Goal: Task Accomplishment & Management: Use online tool/utility

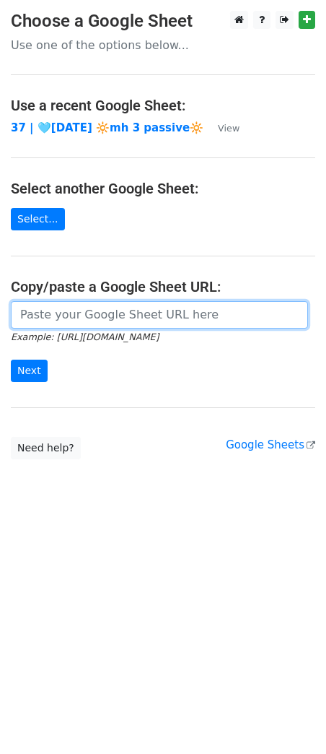
click at [92, 316] on input "url" at bounding box center [160, 314] width 298 height 27
paste input "https://docs.google.com/spreadsheets/d/1-mfmc2Kx6zPOEWMEguL4uJN34CMaZ6CdInV4Bi2…"
type input "[URL][DOMAIN_NAME]"
click at [11, 360] on input "Next" at bounding box center [29, 371] width 37 height 22
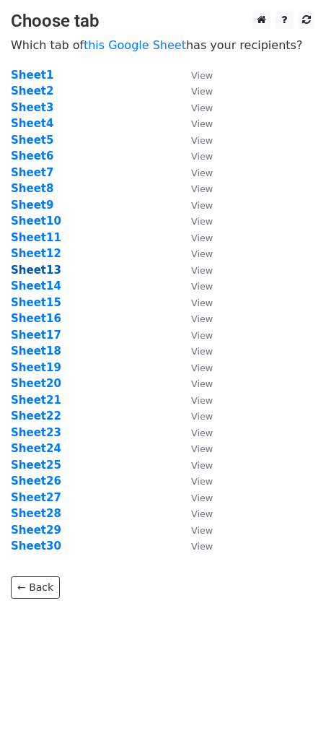
click at [45, 272] on strong "Sheet13" at bounding box center [36, 270] width 51 height 13
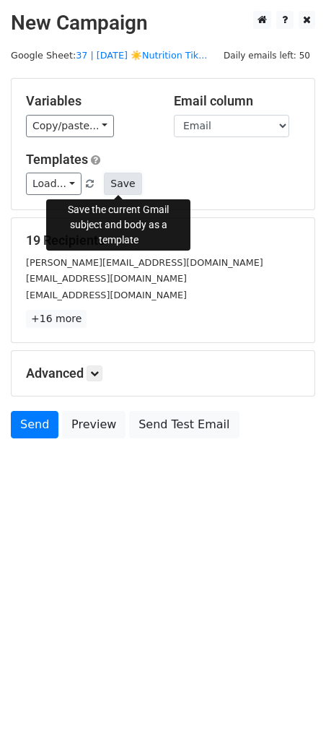
click at [123, 179] on button "Save" at bounding box center [123, 184] width 38 height 22
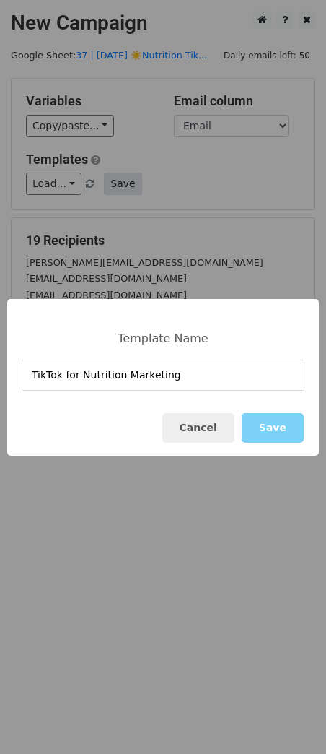
type input "TikTok for Nutrition Marketing"
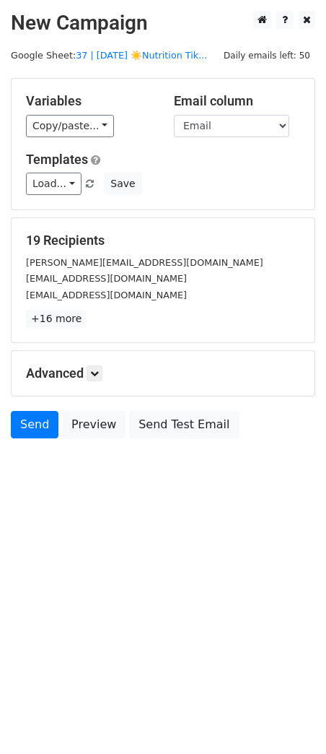
click at [160, 255] on div "[PERSON_NAME][EMAIL_ADDRESS][DOMAIN_NAME]" at bounding box center [163, 262] width 296 height 17
click at [125, 183] on button "Save" at bounding box center [123, 184] width 38 height 22
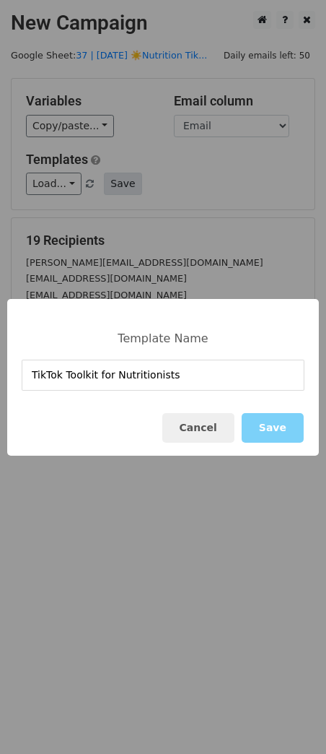
type input "TikTok Toolkit for Nutritionists"
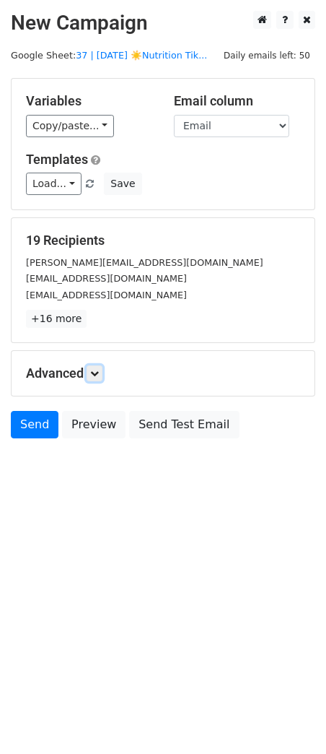
click at [100, 381] on link at bounding box center [95, 373] width 16 height 16
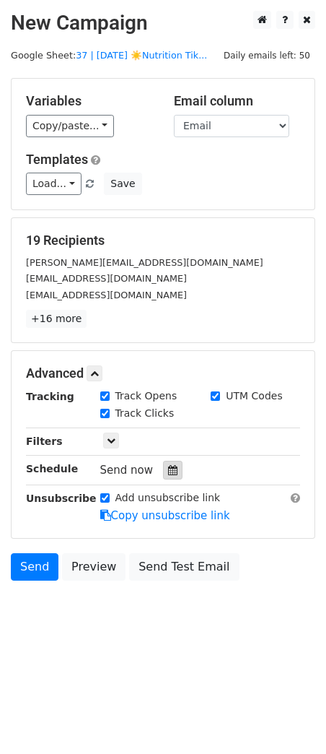
click at [163, 473] on div at bounding box center [172, 470] width 19 height 19
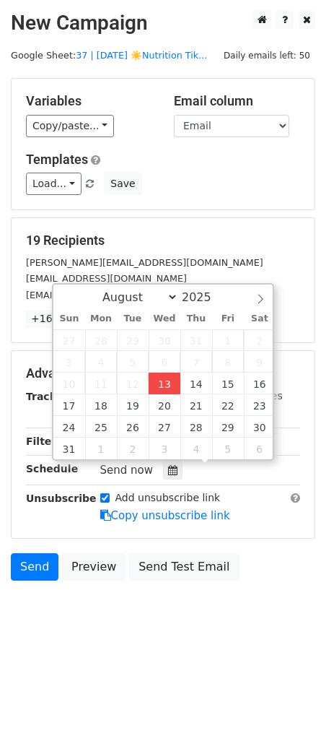
type input "2025-08-13 12:00"
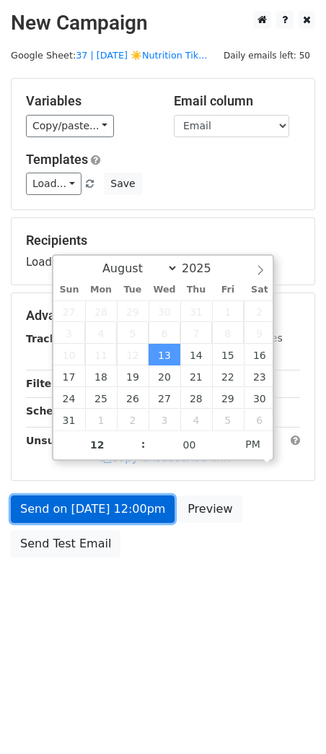
click at [147, 511] on link "Send on Aug 13 at 12:00pm" at bounding box center [93, 508] width 164 height 27
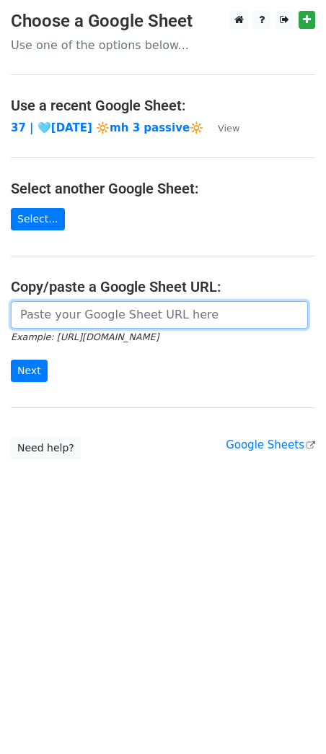
click at [133, 313] on input "url" at bounding box center [160, 314] width 298 height 27
paste input "https://docs.google.com/spreadsheets/d/1-mfmc2Kx6zPOEWMEguL4uJN34CMaZ6CdInV4Bi2…"
type input "https://docs.google.com/spreadsheets/d/1-mfmc2Kx6zPOEWMEguL4uJN34CMaZ6CdInV4Bi2…"
click at [11, 360] on input "Next" at bounding box center [29, 371] width 37 height 22
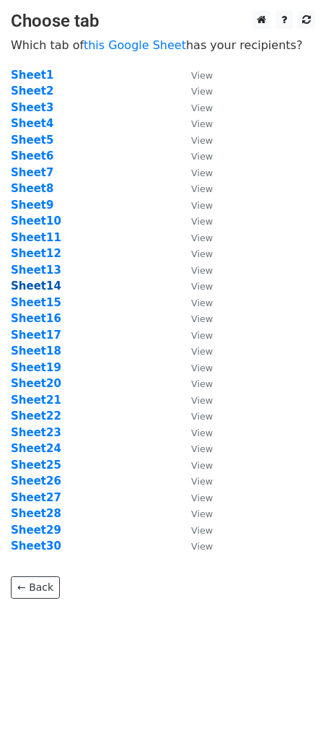
click at [34, 280] on strong "Sheet14" at bounding box center [36, 285] width 51 height 13
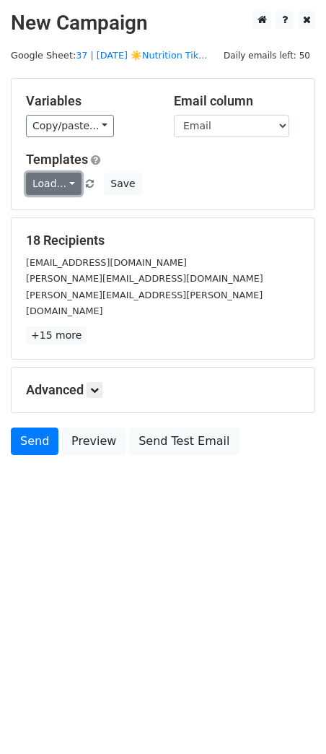
click at [58, 175] on link "Load..." at bounding box center [54, 184] width 56 height 22
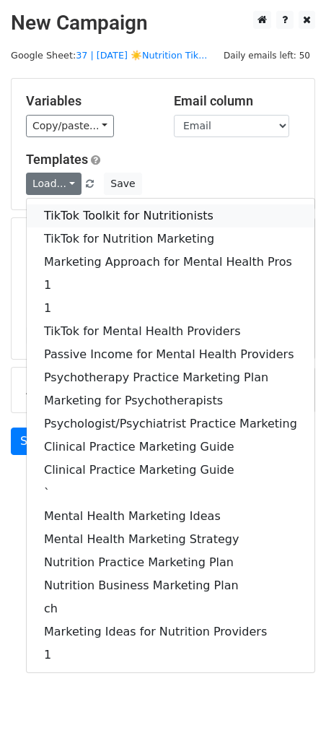
click at [57, 207] on link "TikTok Toolkit for Nutritionists" at bounding box center [171, 215] width 288 height 23
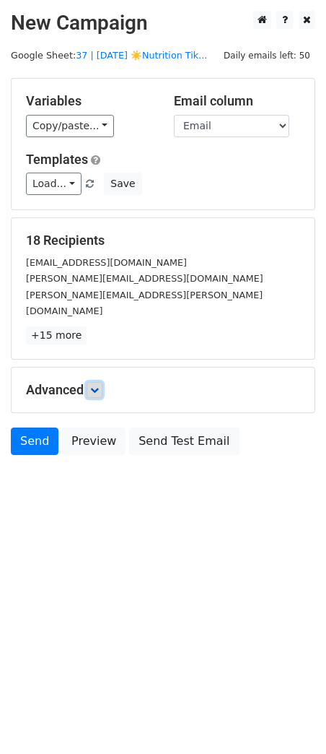
click at [90, 382] on link at bounding box center [95, 390] width 16 height 16
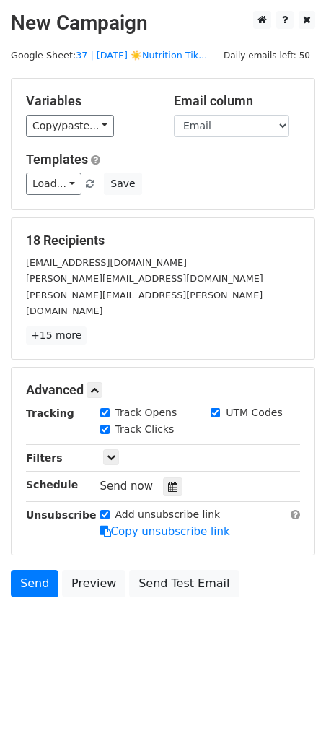
click at [163, 477] on div at bounding box center [172, 486] width 19 height 19
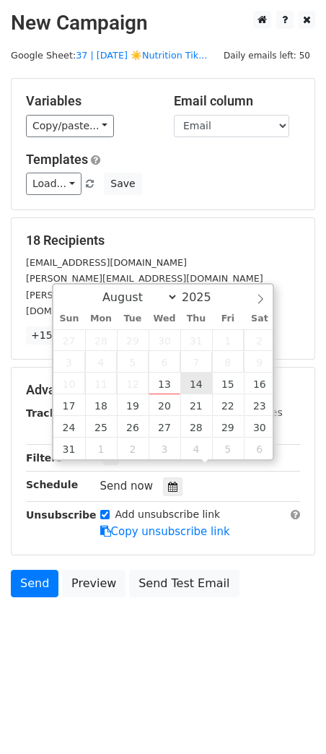
type input "[DATE] 12:00"
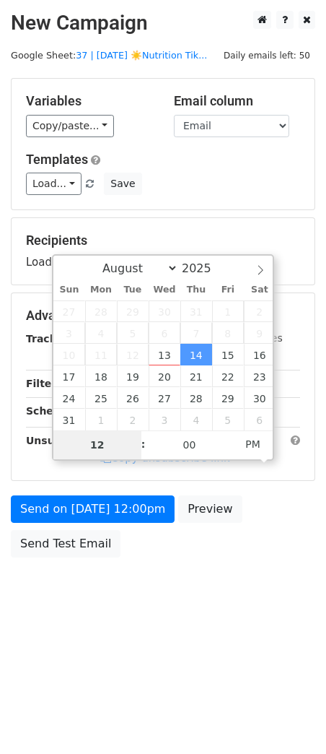
type input "7"
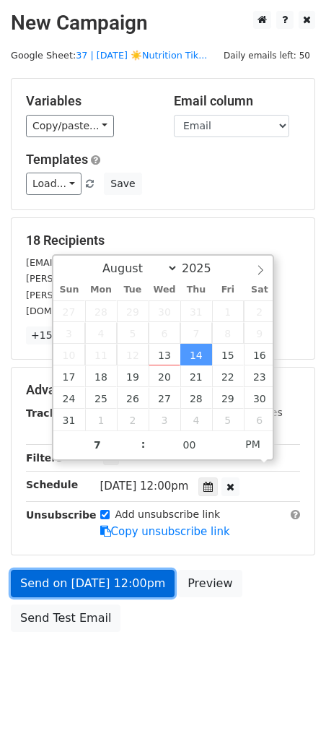
type input "2025-08-14 19:00"
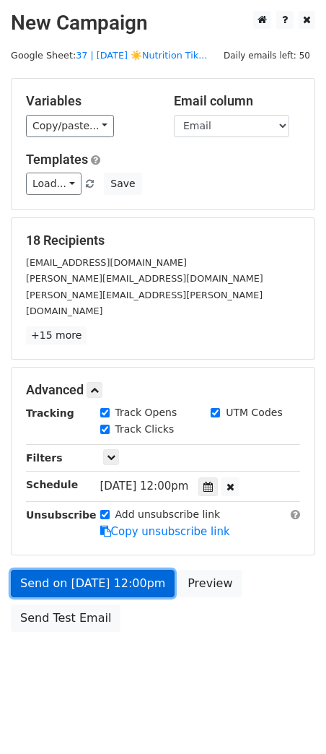
click at [90, 570] on link "Send on Aug 14 at 12:00pm" at bounding box center [93, 583] width 164 height 27
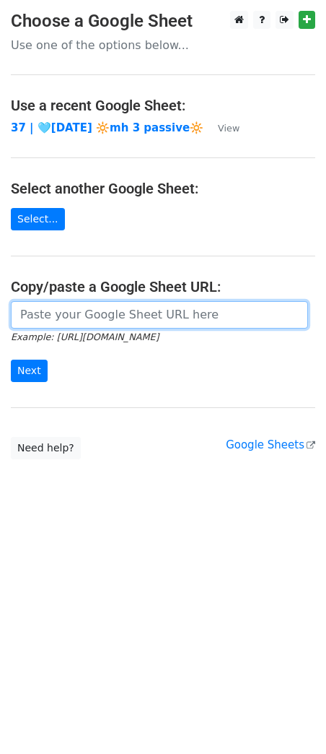
click at [69, 317] on input "url" at bounding box center [160, 314] width 298 height 27
paste input "[URL][DOMAIN_NAME]"
type input "https://www.zillow.com/homedetails/25-Glenbrook-Rd-Morris-Plains-NJ-07950/39457…"
click at [11, 360] on input "Next" at bounding box center [29, 371] width 37 height 22
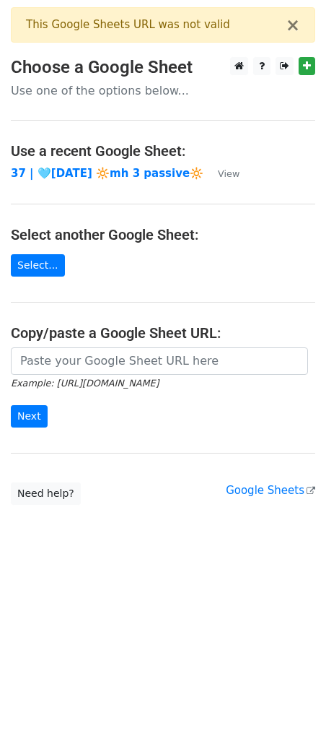
click at [114, 378] on small "Example: [URL][DOMAIN_NAME]" at bounding box center [85, 383] width 148 height 11
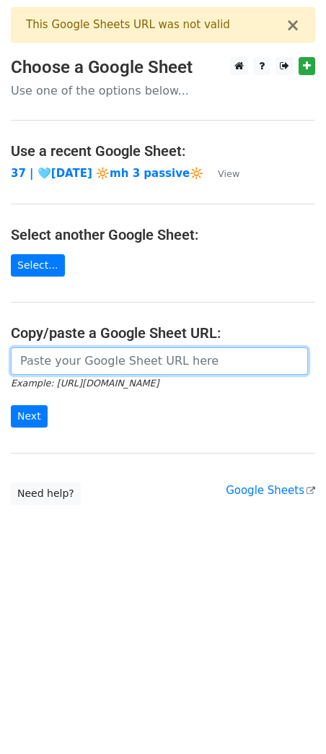
click at [92, 355] on input "url" at bounding box center [160, 360] width 298 height 27
paste input "[URL][DOMAIN_NAME]"
paste input "[DOMAIN_NAME][URL]"
type input "[URL][DOMAIN_NAME]"
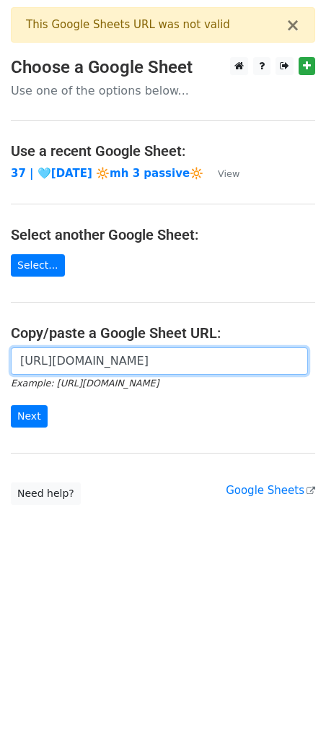
click at [11, 405] on input "Next" at bounding box center [29, 416] width 37 height 22
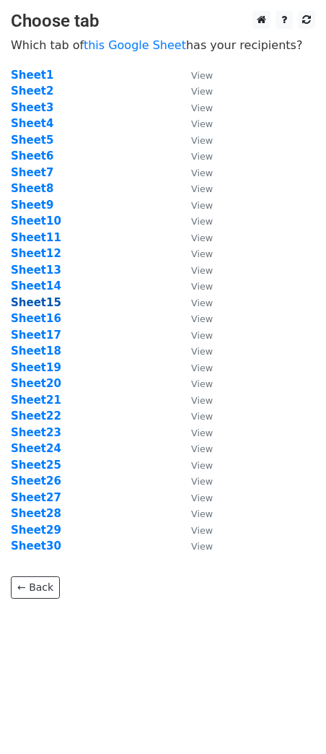
click at [38, 300] on strong "Sheet15" at bounding box center [36, 302] width 51 height 13
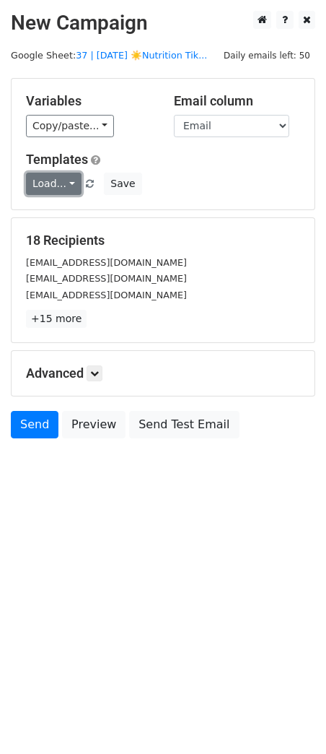
click at [57, 190] on link "Load..." at bounding box center [54, 184] width 56 height 22
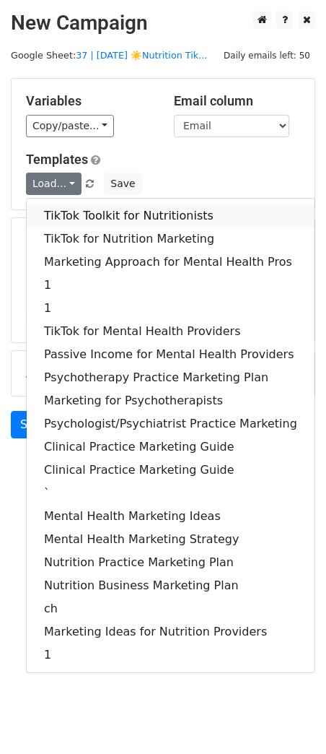
click at [59, 212] on link "TikTok Toolkit for Nutritionists" at bounding box center [171, 215] width 288 height 23
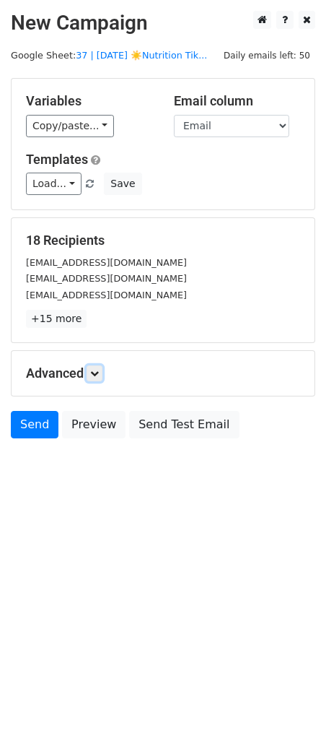
drag, startPoint x: 96, startPoint y: 370, endPoint x: 113, endPoint y: 394, distance: 29.5
click at [96, 370] on icon at bounding box center [94, 373] width 9 height 9
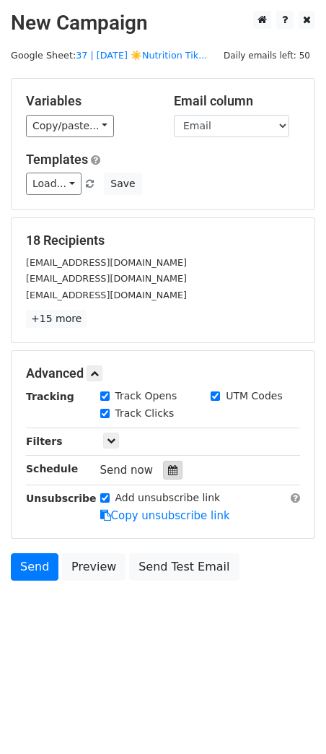
click at [168, 467] on icon at bounding box center [172, 470] width 9 height 10
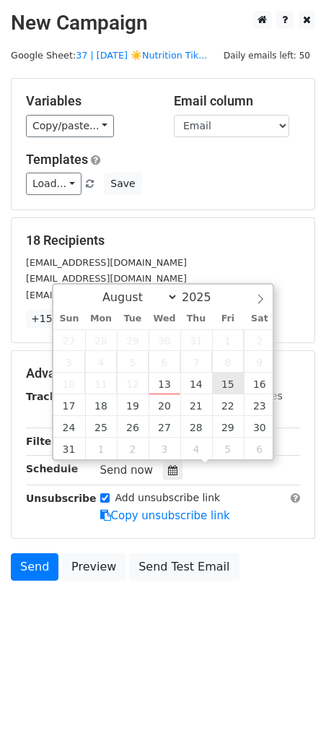
type input "2025-08-15 12:00"
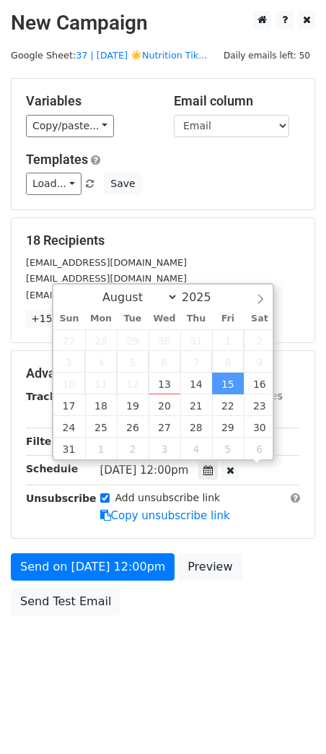
scroll to position [1, 0]
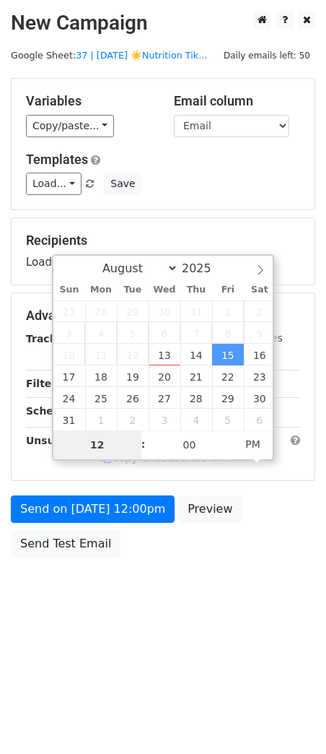
type input "8"
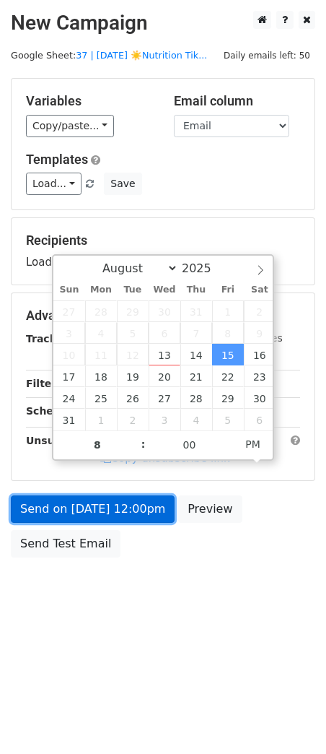
type input "2025-08-15 20:00"
click at [100, 514] on form "Variables Copy/paste... {{Name}} {{Email}} Email column Name Email Templates Lo…" at bounding box center [163, 321] width 305 height 487
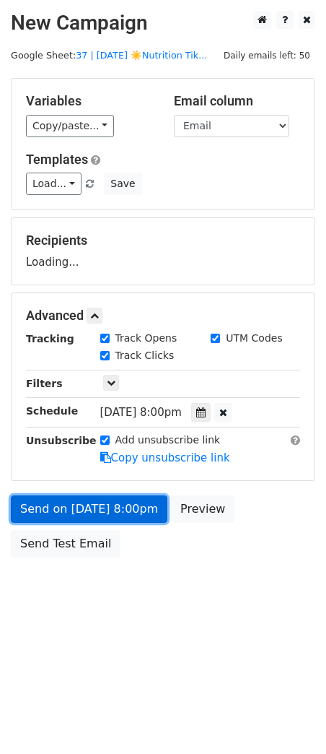
click at [78, 514] on link "Send on Aug 15 at 8:00pm" at bounding box center [89, 508] width 157 height 27
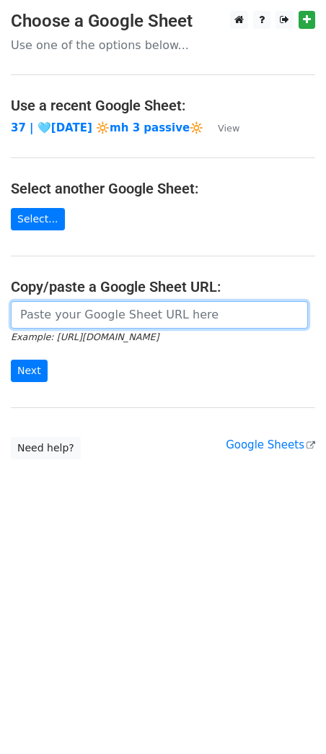
click at [104, 313] on input "url" at bounding box center [160, 314] width 298 height 27
paste input "[URL][DOMAIN_NAME]"
type input "[URL][DOMAIN_NAME]"
click at [11, 360] on input "Next" at bounding box center [29, 371] width 37 height 22
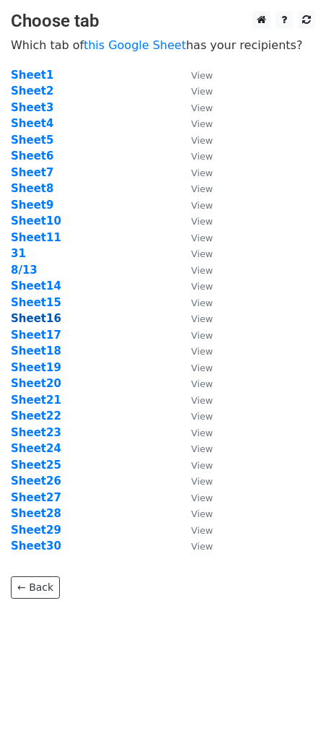
click at [44, 320] on strong "Sheet16" at bounding box center [36, 318] width 51 height 13
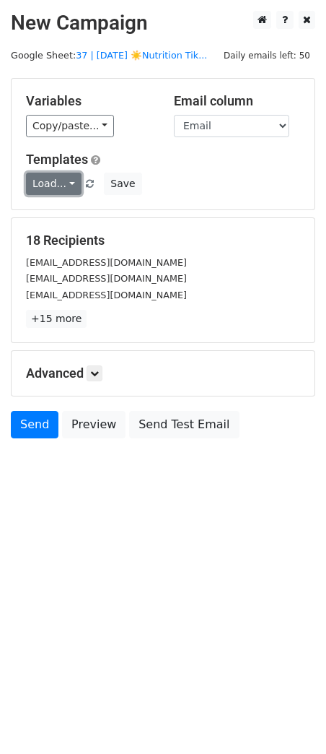
click at [53, 179] on link "Load..." at bounding box center [54, 184] width 56 height 22
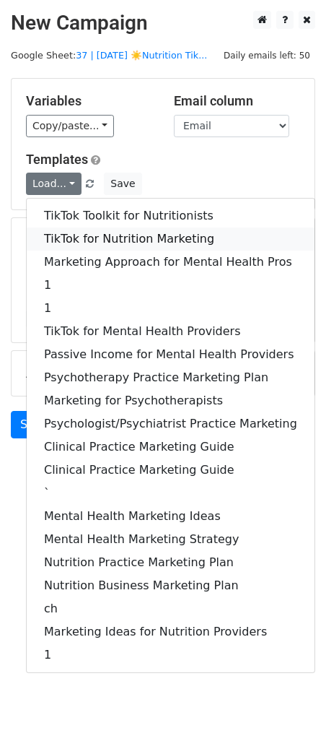
click at [53, 229] on link "TikTok for Nutrition Marketing" at bounding box center [171, 238] width 288 height 23
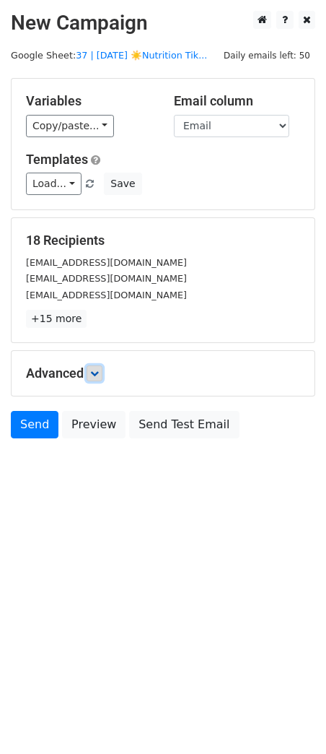
click at [103, 370] on link at bounding box center [95, 373] width 16 height 16
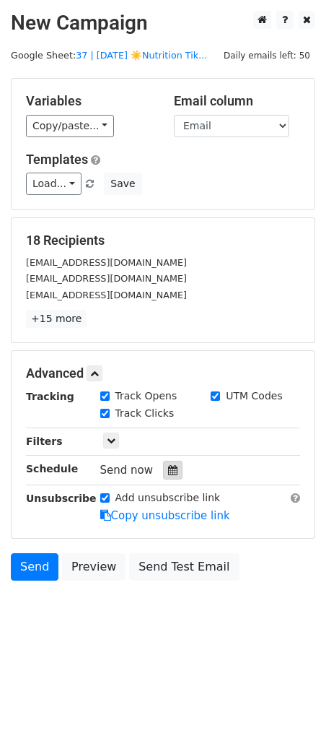
click at [168, 465] on icon at bounding box center [172, 470] width 9 height 10
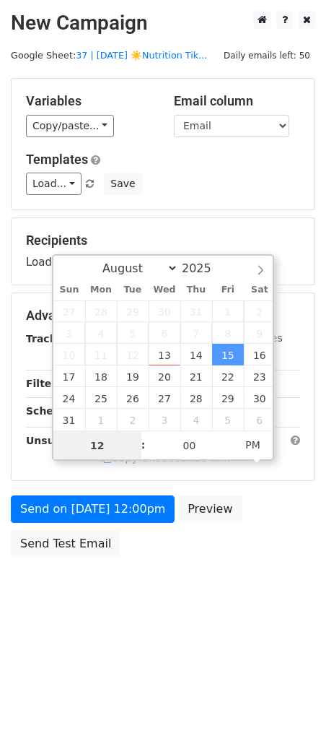
scroll to position [1, 0]
type input "[DATE] 12:00"
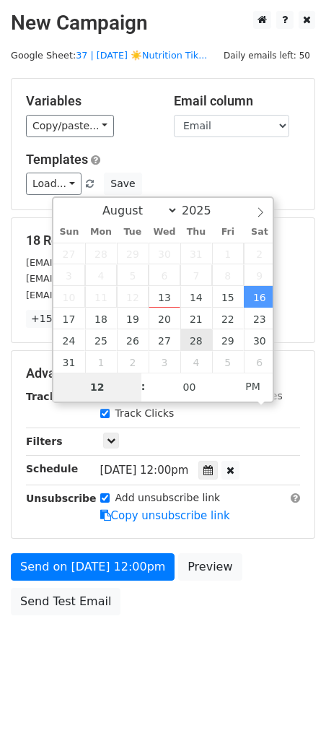
type input "8"
type input "[DATE] 20:00"
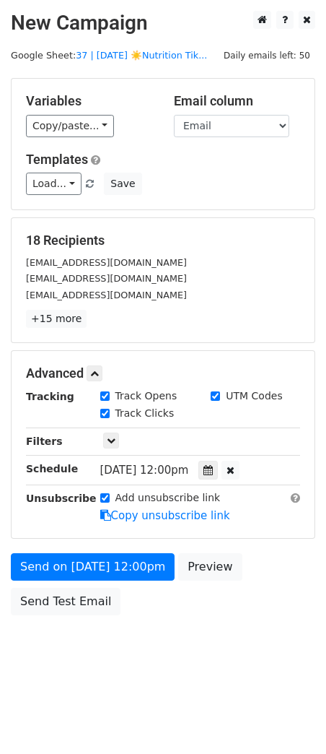
click at [113, 584] on div "Send on [DATE] 12:00pm Preview Send Test Email" at bounding box center [163, 587] width 326 height 69
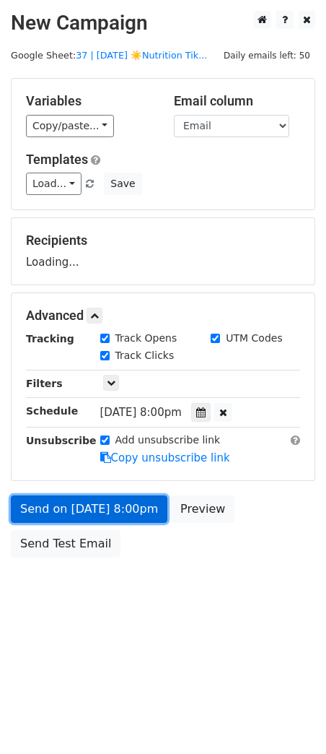
click at [100, 515] on link "Send on [DATE] 8:00pm" at bounding box center [89, 508] width 157 height 27
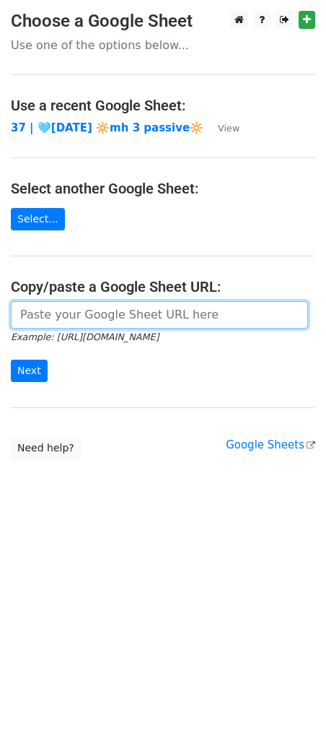
click at [124, 316] on input "url" at bounding box center [160, 314] width 298 height 27
paste input "[URL][DOMAIN_NAME]"
type input "[URL][DOMAIN_NAME]"
click at [11, 360] on input "Next" at bounding box center [29, 371] width 37 height 22
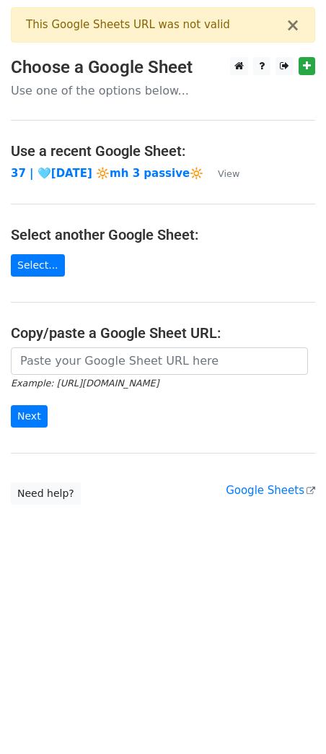
click at [321, 339] on main "× This Google Sheets URL was not valid Choose a Google Sheet Use one of the opt…" at bounding box center [163, 256] width 326 height 498
click at [147, 334] on h4 "Copy/paste a Google Sheet URL:" at bounding box center [163, 332] width 305 height 17
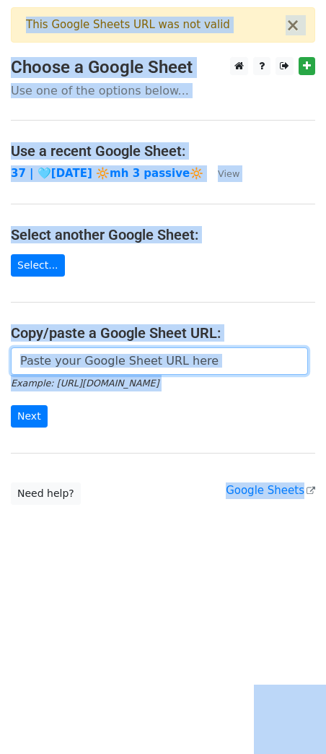
click at [104, 347] on input "url" at bounding box center [160, 360] width 298 height 27
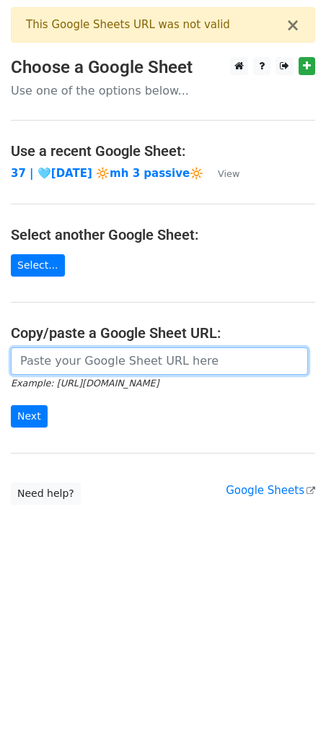
paste input "[URL][DOMAIN_NAME]"
type input "[URL][DOMAIN_NAME]"
click at [11, 405] on input "Next" at bounding box center [29, 416] width 37 height 22
click at [186, 360] on input "url" at bounding box center [160, 360] width 298 height 27
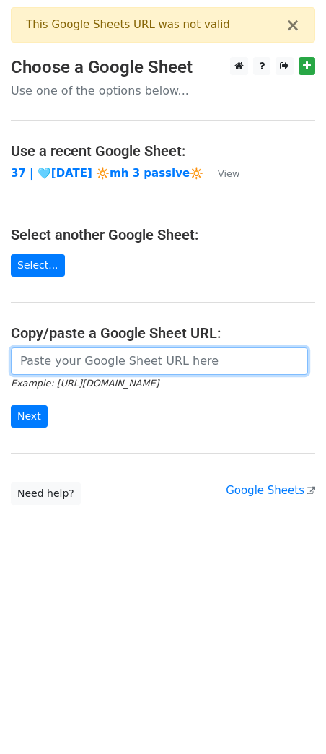
paste input "https://docs.google.com/spreadsheets/d/1-mfmc2Kx6zPOEWMEguL4uJN34CMaZ6CdInV4Bi2…"
type input "https://docs.google.com/spreadsheets/d/1-mfmc2Kx6zPOEWMEguL4uJN34CMaZ6CdInV4Bi2…"
click at [11, 405] on input "Next" at bounding box center [29, 416] width 37 height 22
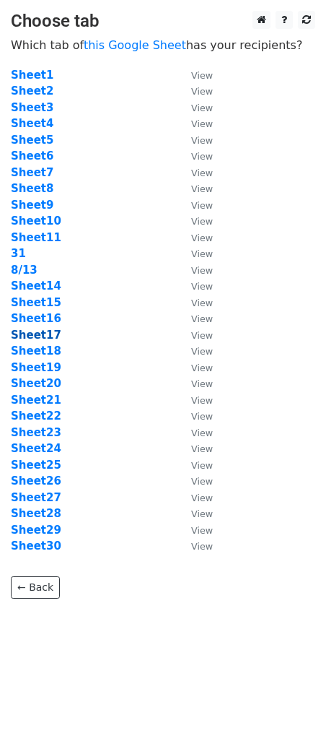
click at [42, 334] on strong "Sheet17" at bounding box center [36, 335] width 51 height 13
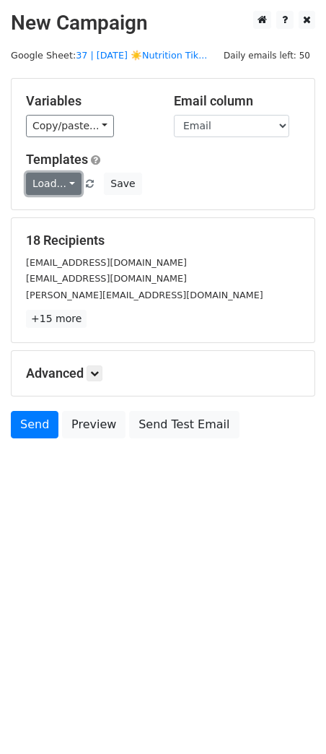
click at [57, 187] on link "Load..." at bounding box center [54, 184] width 56 height 22
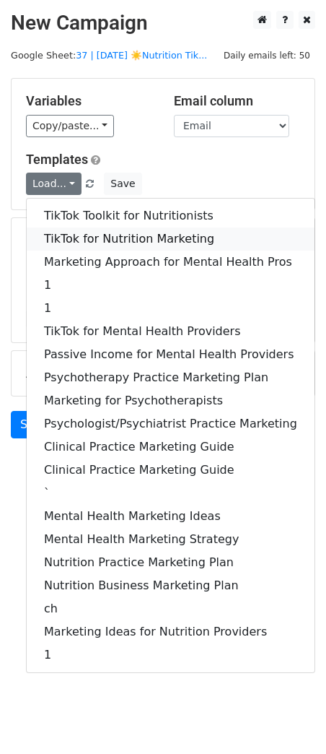
click at [60, 235] on link "TikTok for Nutrition Marketing" at bounding box center [171, 238] width 288 height 23
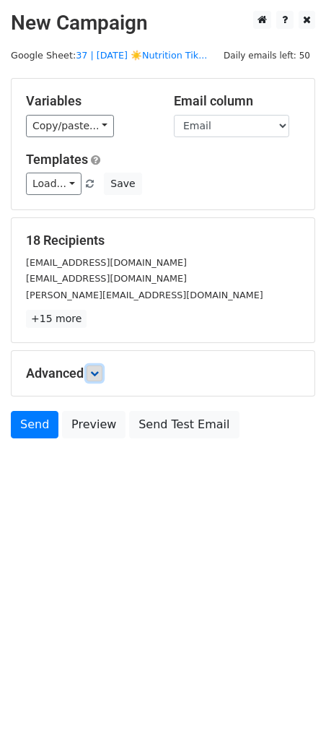
click at [99, 372] on icon at bounding box center [94, 373] width 9 height 9
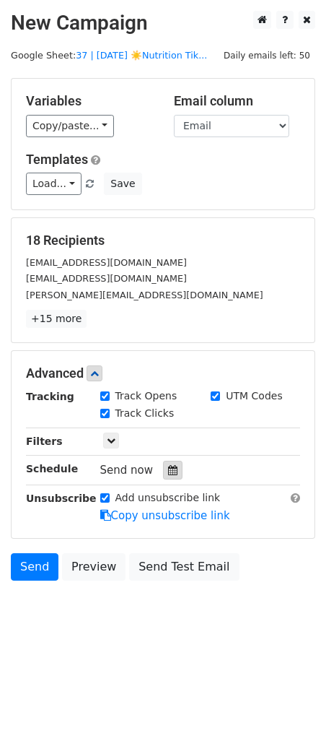
click at [174, 467] on div at bounding box center [172, 470] width 19 height 19
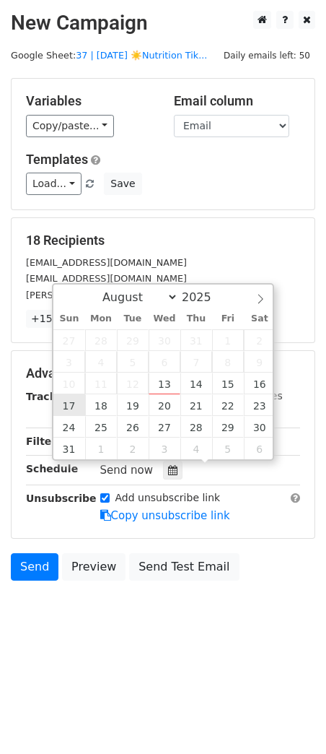
type input "2025-08-17 12:00"
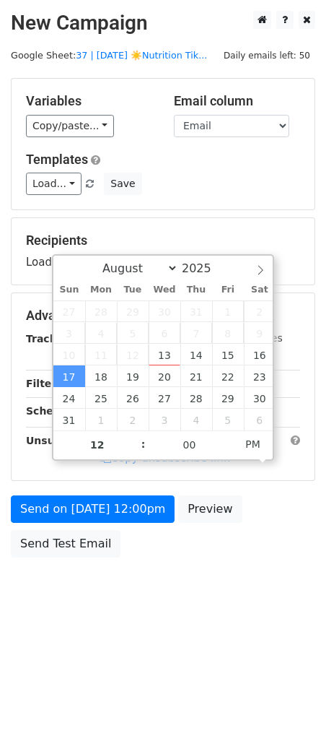
click at [75, 493] on form "Variables Copy/paste... {{Name}} {{Email}} Email column Name Email Templates Lo…" at bounding box center [163, 321] width 305 height 487
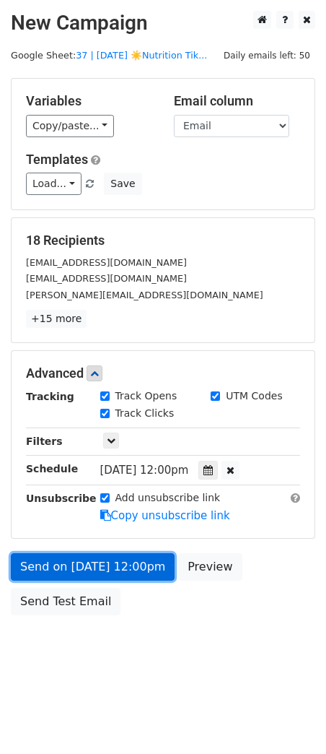
click at [69, 555] on link "Send on Aug 17 at 12:00pm" at bounding box center [93, 566] width 164 height 27
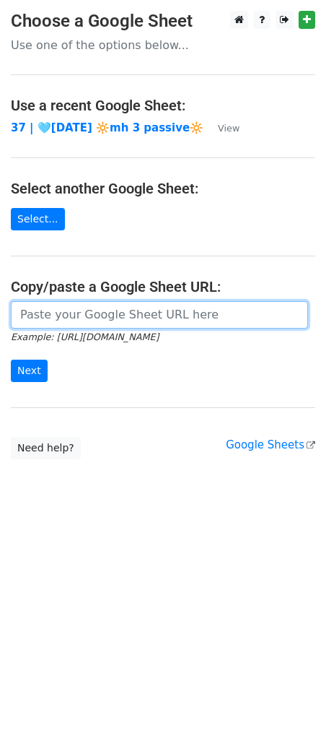
click at [78, 310] on input "url" at bounding box center [160, 314] width 298 height 27
paste input "[URL][DOMAIN_NAME]"
type input "[URL][DOMAIN_NAME]"
click at [11, 360] on input "Next" at bounding box center [29, 371] width 37 height 22
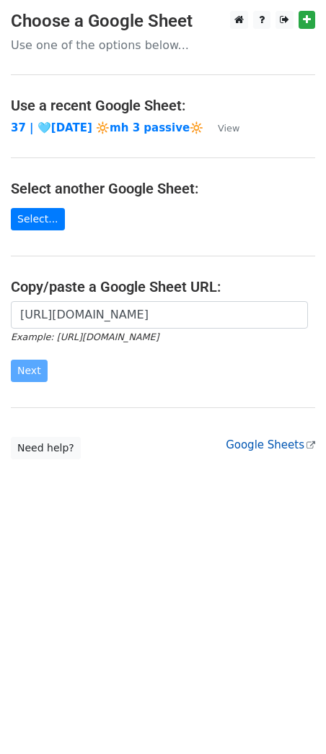
scroll to position [0, 0]
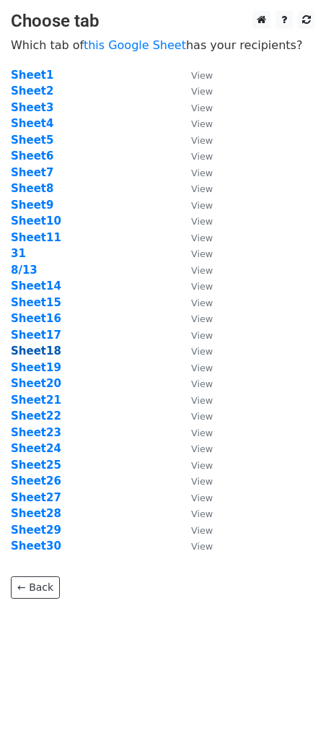
click at [40, 345] on strong "Sheet18" at bounding box center [36, 350] width 51 height 13
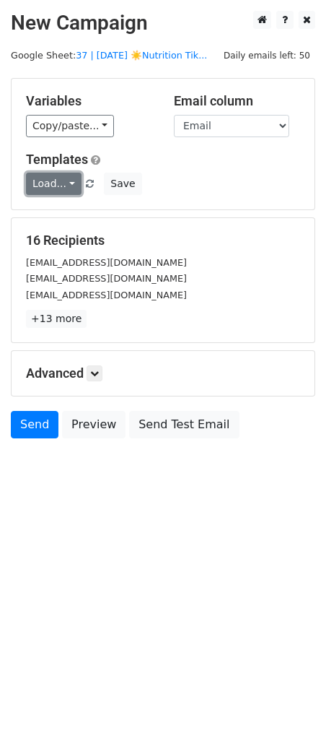
click at [54, 192] on link "Load..." at bounding box center [54, 184] width 56 height 22
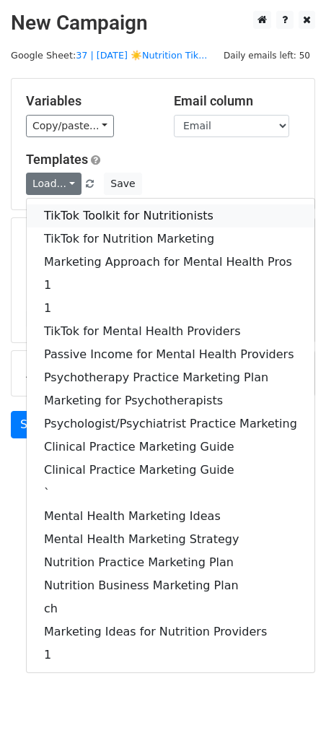
click at [56, 221] on link "TikTok Toolkit for Nutritionists" at bounding box center [171, 215] width 288 height 23
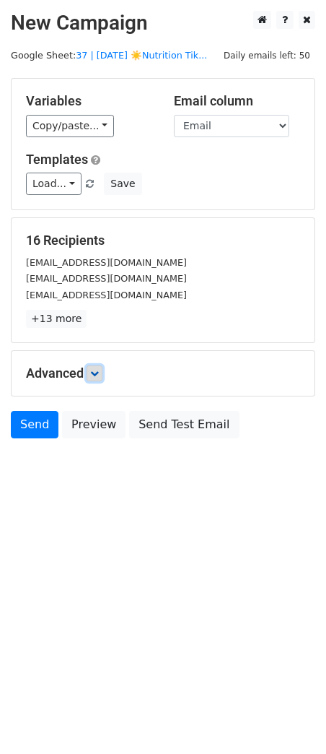
click at [99, 374] on icon at bounding box center [94, 373] width 9 height 9
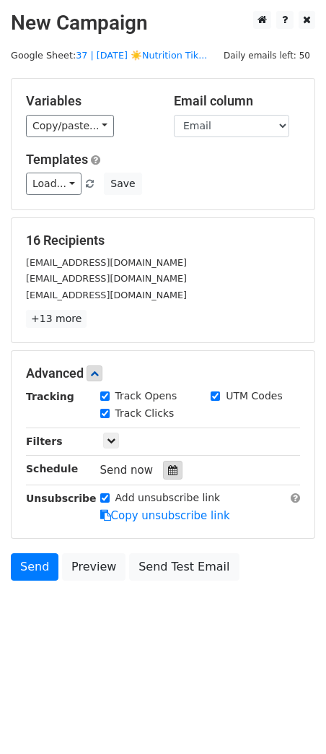
click at [168, 469] on icon at bounding box center [172, 470] width 9 height 10
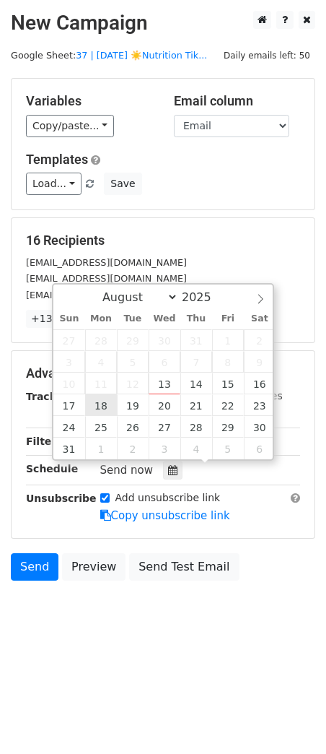
type input "2025-08-18 12:00"
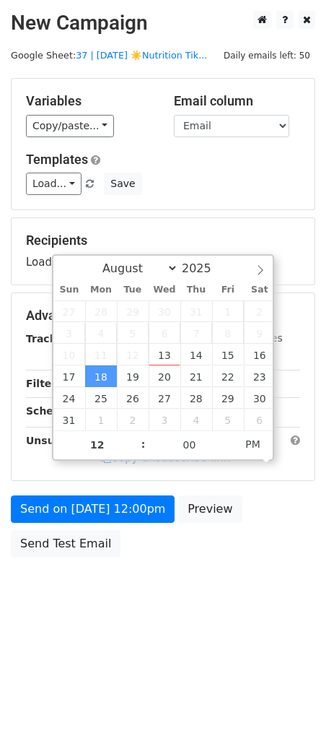
click at [105, 524] on div "Send on Aug 18 at 12:00pm Preview Send Test Email" at bounding box center [163, 529] width 326 height 69
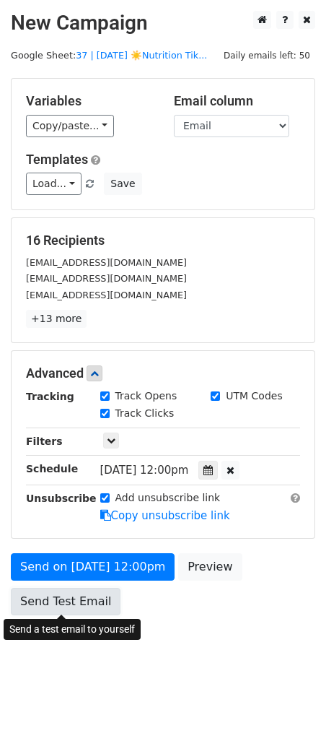
click at [74, 608] on link "Send Test Email" at bounding box center [66, 601] width 110 height 27
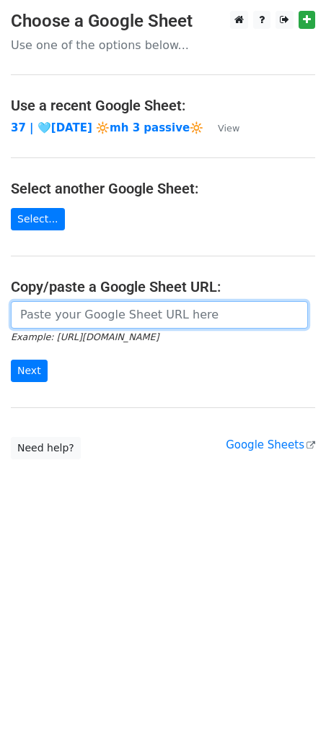
click at [122, 308] on input "url" at bounding box center [160, 314] width 298 height 27
paste input "https://docs.google.com/spreadsheets/d/1-mfmc2Kx6zPOEWMEguL4uJN34CMaZ6CdInV4Bi2…"
type input "https://docs.google.com/spreadsheets/d/1-mfmc2Kx6zPOEWMEguL4uJN34CMaZ6CdInV4Bi2…"
click at [11, 360] on input "Next" at bounding box center [29, 371] width 37 height 22
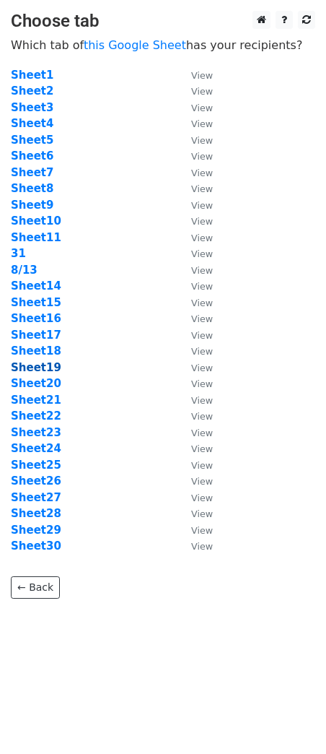
click at [39, 367] on strong "Sheet19" at bounding box center [36, 367] width 51 height 13
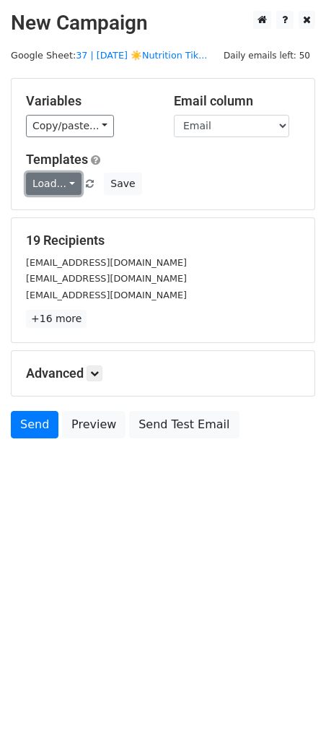
click at [45, 188] on link "Load..." at bounding box center [54, 184] width 56 height 22
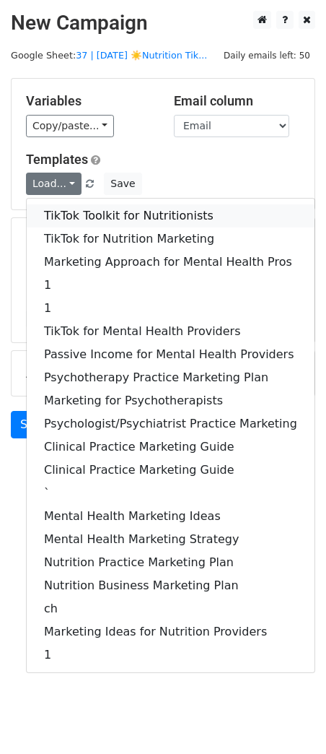
click at [46, 214] on link "TikTok Toolkit for Nutritionists" at bounding box center [171, 215] width 288 height 23
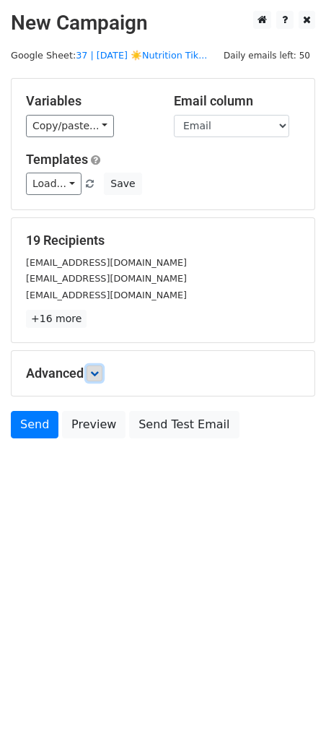
drag, startPoint x: 103, startPoint y: 373, endPoint x: 160, endPoint y: 438, distance: 87.0
click at [103, 373] on link at bounding box center [95, 373] width 16 height 16
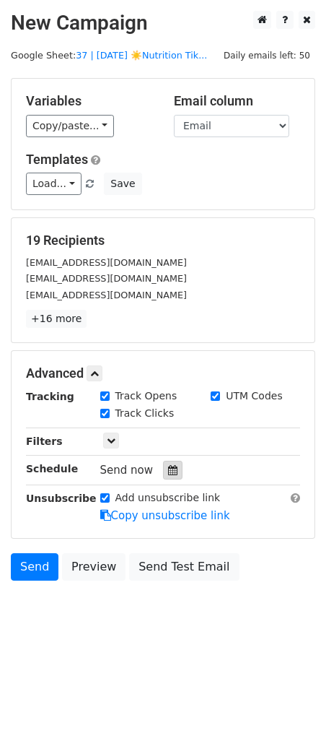
click at [174, 468] on div at bounding box center [172, 470] width 19 height 19
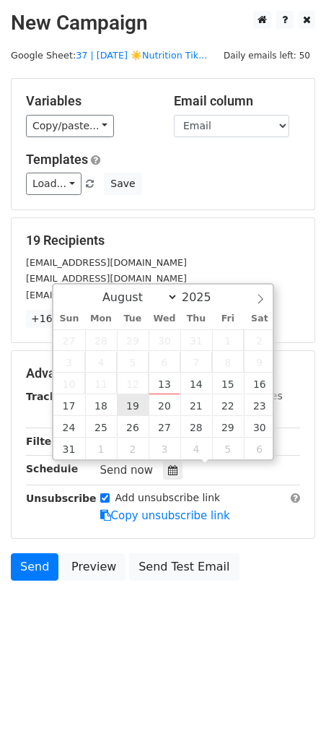
type input "2025-08-19 12:00"
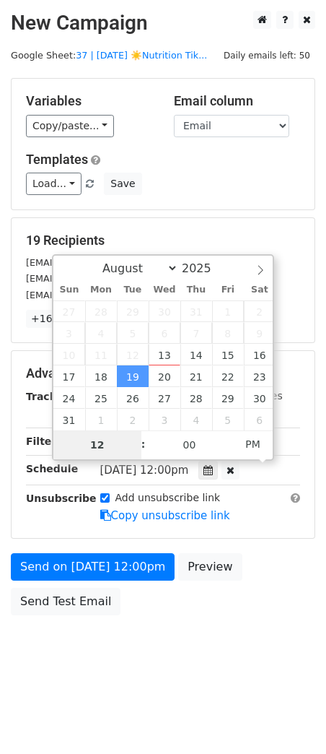
type input "8"
type input "2025-08-19 20:00"
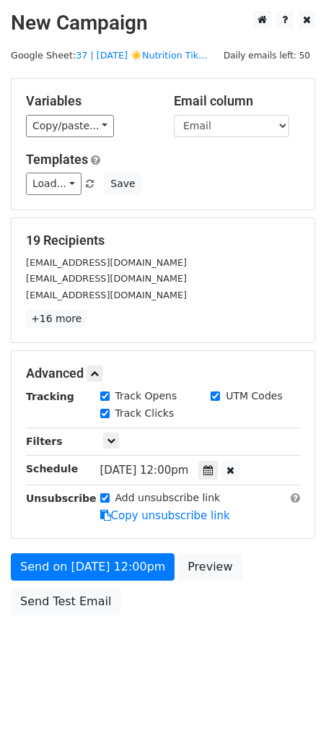
click at [92, 581] on div "Send on Aug 19 at 12:00pm Preview Send Test Email" at bounding box center [163, 587] width 326 height 69
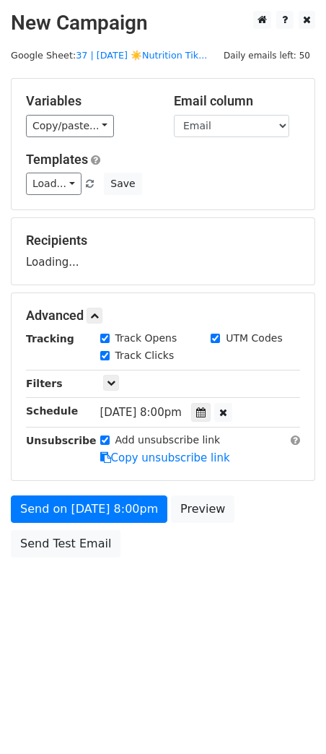
click at [64, 569] on body "New Campaign Daily emails left: 50 Google Sheet: 37 | AUG 13 ☀️Nutrition Tik...…" at bounding box center [163, 317] width 326 height 612
click at [56, 524] on div "Send on Aug 19 at 8:00pm Preview Send Test Email" at bounding box center [163, 529] width 326 height 69
click at [46, 523] on form "Variables Copy/paste... {{Name}} {{Email}} Email column Name Email Templates Lo…" at bounding box center [163, 321] width 305 height 487
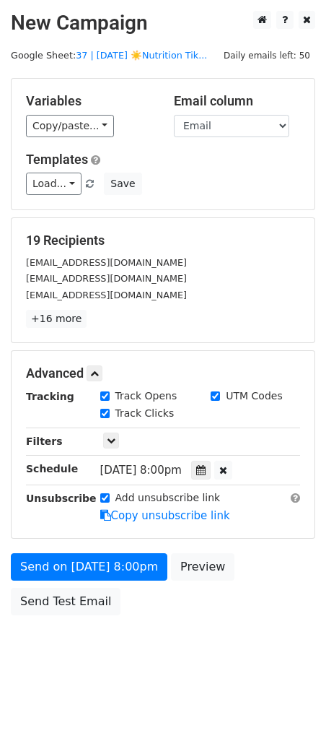
click at [54, 510] on div "Unsubscribe" at bounding box center [52, 506] width 74 height 33
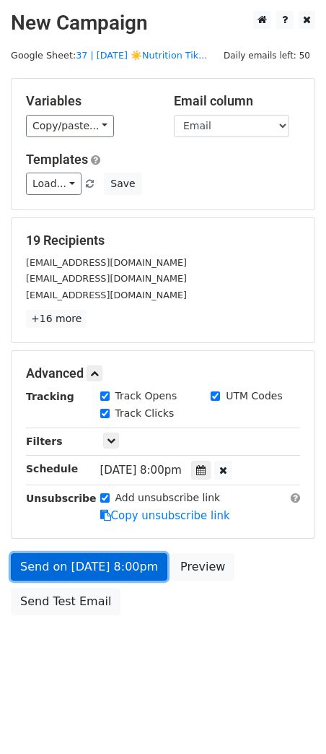
click at [52, 560] on link "Send on Aug 19 at 8:00pm" at bounding box center [89, 566] width 157 height 27
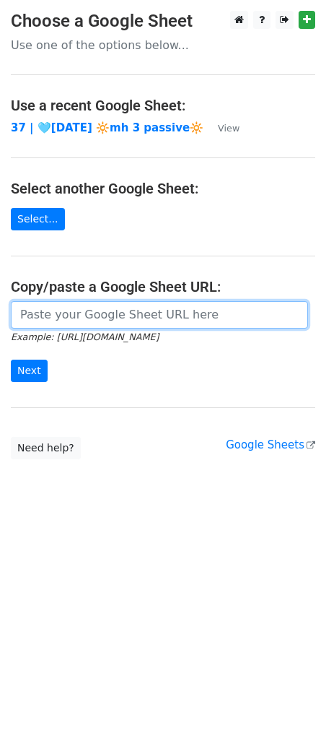
click at [77, 310] on input "url" at bounding box center [160, 314] width 298 height 27
paste input "https://docs.google.com/spreadsheets/d/1-mfmc2Kx6zPOEWMEguL4uJN34CMaZ6CdInV4Bi2…"
type input "https://docs.google.com/spreadsheets/d/1-mfmc2Kx6zPOEWMEguL4uJN34CMaZ6CdInV4Bi2…"
click at [11, 360] on input "Next" at bounding box center [29, 371] width 37 height 22
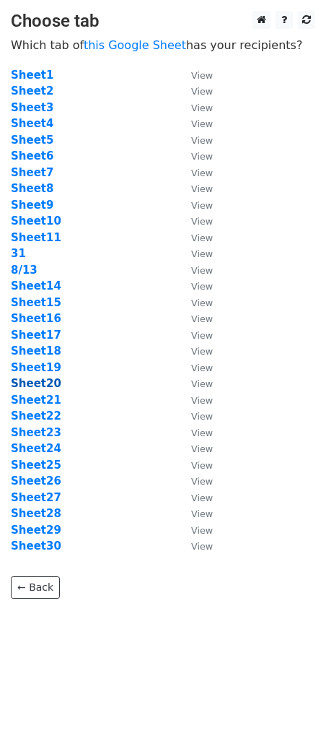
click at [45, 378] on strong "Sheet20" at bounding box center [36, 383] width 51 height 13
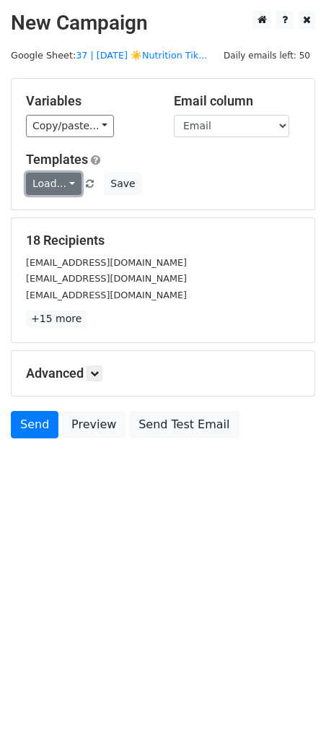
click at [58, 182] on link "Load..." at bounding box center [54, 184] width 56 height 22
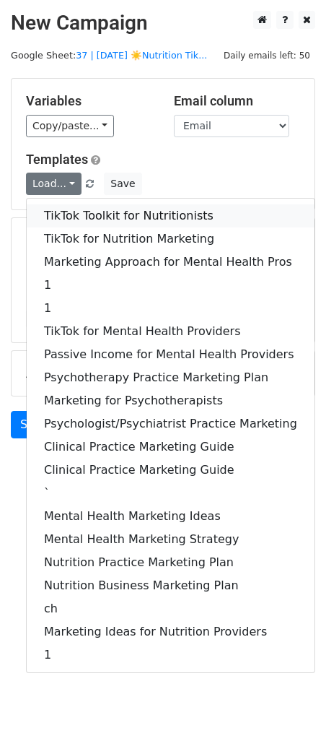
click at [64, 214] on link "TikTok Toolkit for Nutritionists" at bounding box center [171, 215] width 288 height 23
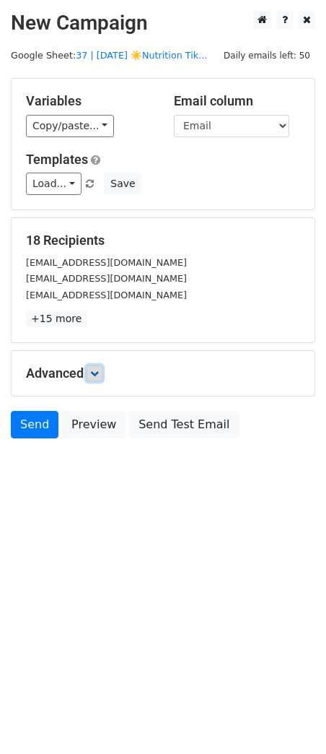
click at [98, 372] on icon at bounding box center [94, 373] width 9 height 9
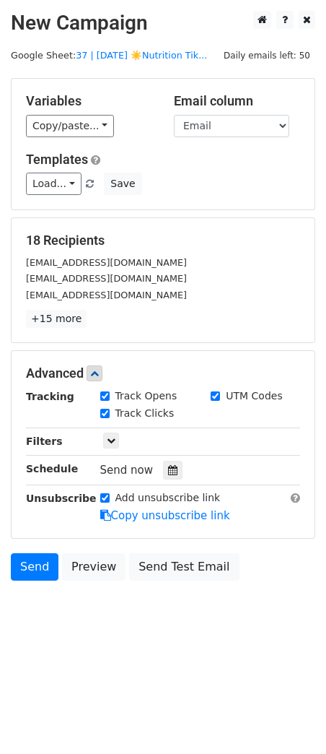
click at [165, 476] on div at bounding box center [172, 470] width 19 height 19
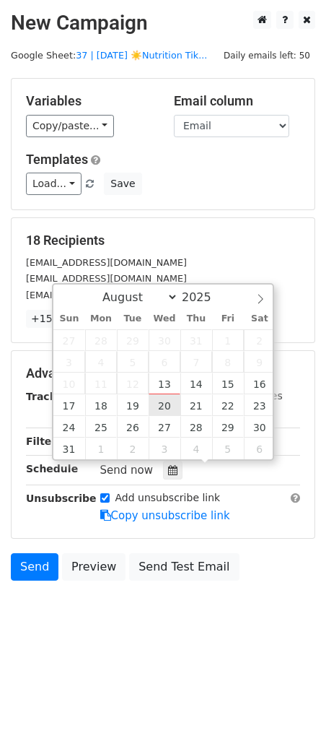
type input "2025-08-20 12:00"
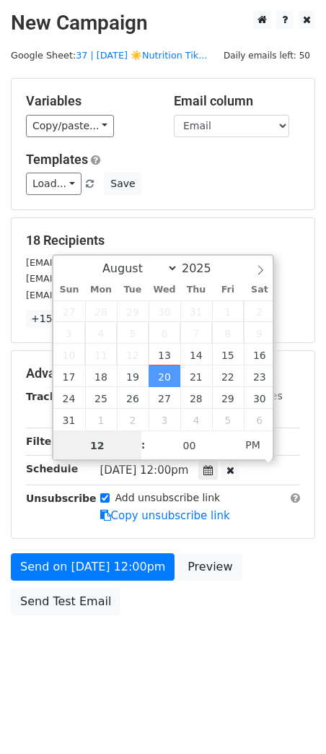
scroll to position [1, 0]
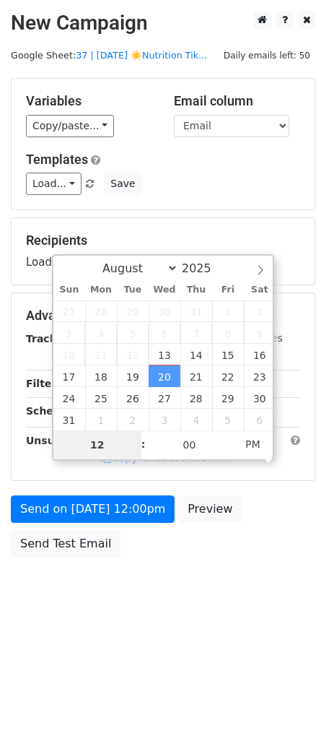
type input "8"
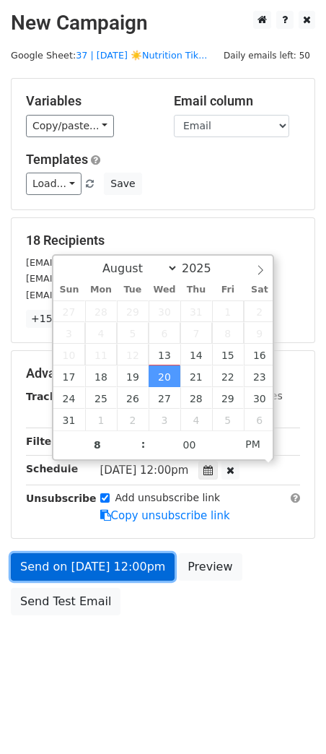
type input "2025-08-20 20:00"
click at [72, 563] on link "Send on Aug 20 at 12:00pm" at bounding box center [93, 566] width 164 height 27
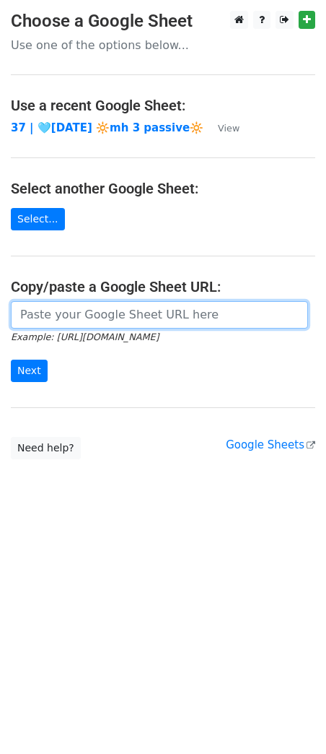
click at [134, 313] on input "url" at bounding box center [160, 314] width 298 height 27
paste input "[URL][DOMAIN_NAME]"
type input "[URL][DOMAIN_NAME]"
click at [11, 360] on input "Next" at bounding box center [29, 371] width 37 height 22
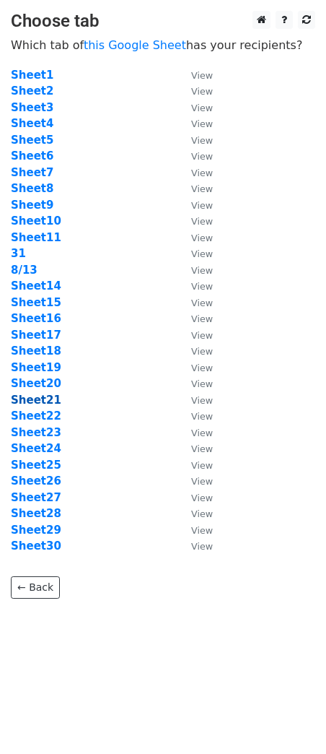
click at [49, 399] on strong "Sheet21" at bounding box center [36, 400] width 51 height 13
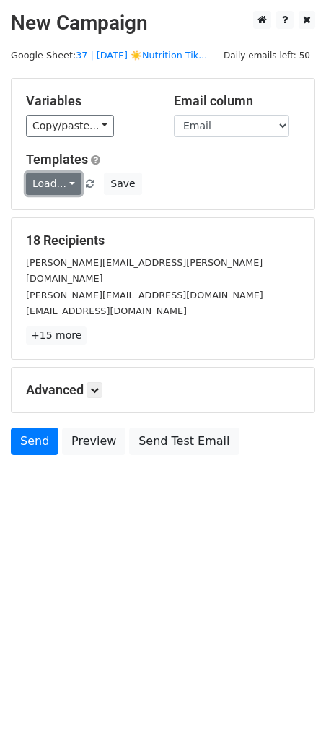
click at [52, 181] on link "Load..." at bounding box center [54, 184] width 56 height 22
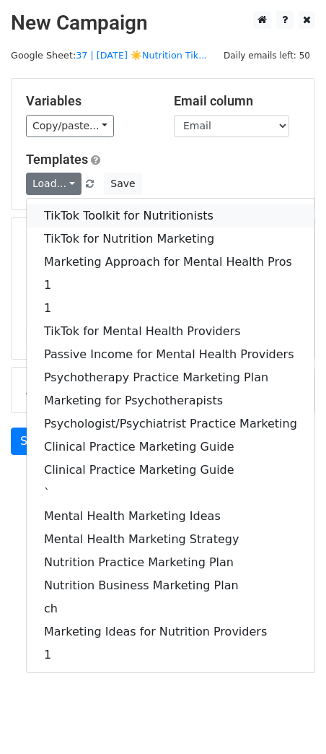
click at [52, 216] on link "TikTok Toolkit for Nutritionists" at bounding box center [171, 215] width 288 height 23
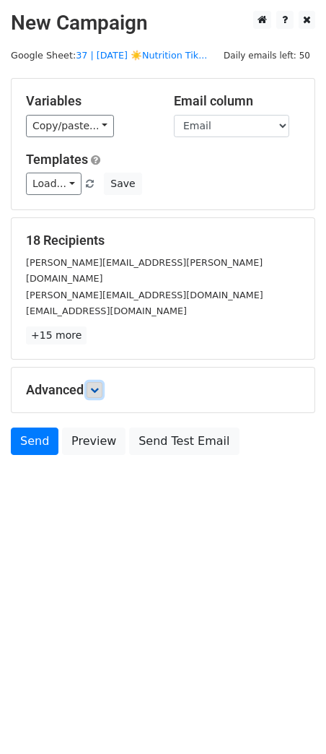
click at [100, 382] on link at bounding box center [95, 390] width 16 height 16
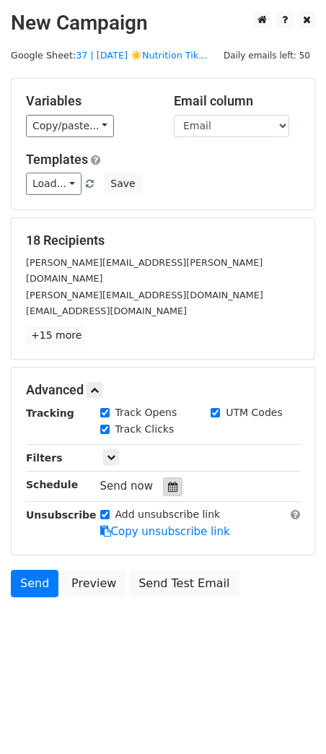
click at [168, 482] on icon at bounding box center [172, 487] width 9 height 10
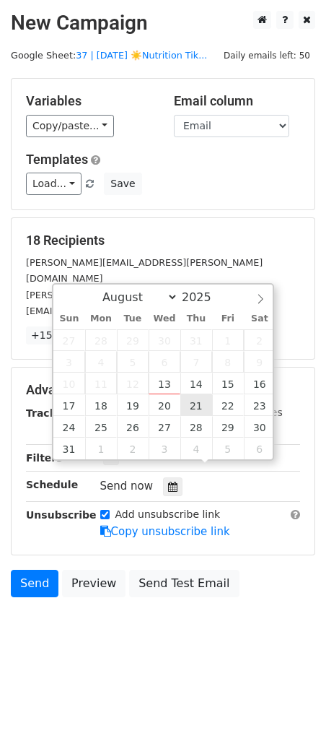
type input "2025-08-21 12:00"
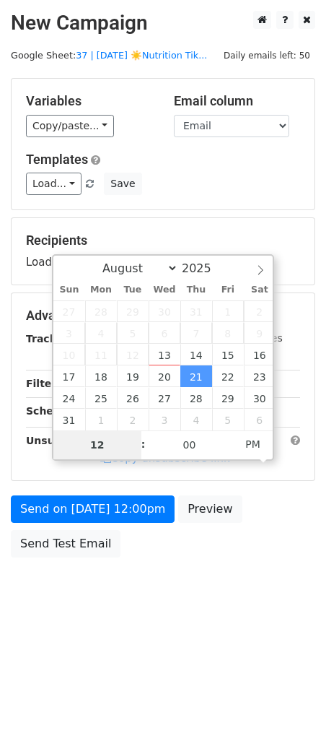
type input "8"
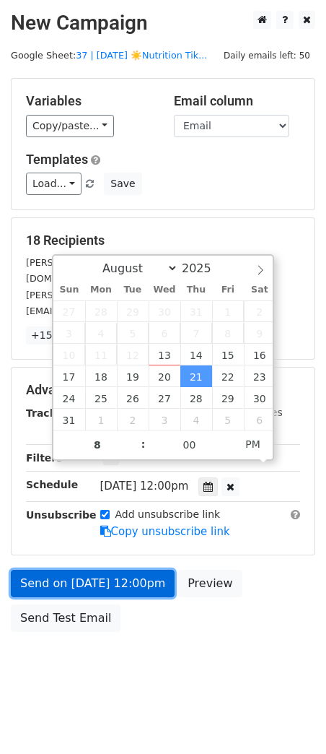
type input "2025-08-21 20:00"
click at [88, 570] on link "Send on Aug 21 at 12:00pm" at bounding box center [93, 583] width 164 height 27
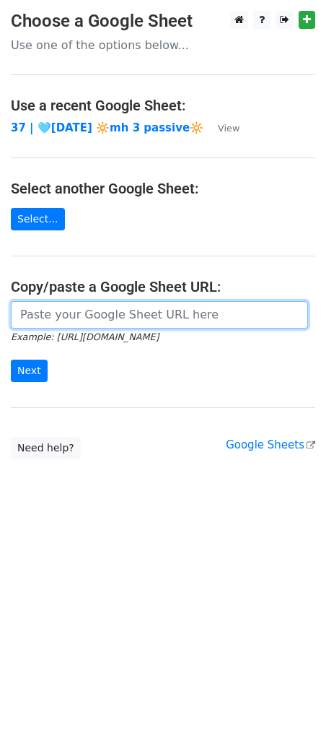
click at [103, 320] on input "url" at bounding box center [160, 314] width 298 height 27
paste input "[URL][DOMAIN_NAME]"
type input "[URL][DOMAIN_NAME]"
click at [11, 360] on input "Next" at bounding box center [29, 371] width 37 height 22
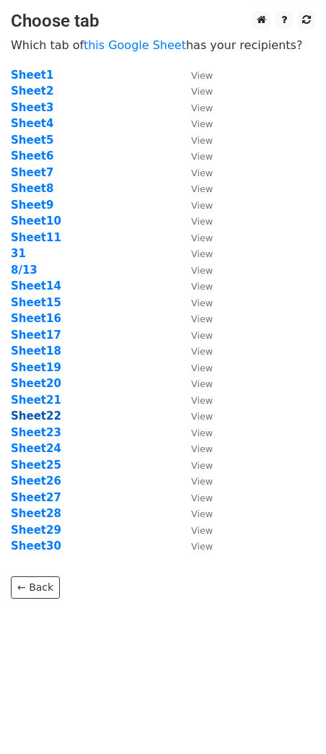
click at [36, 418] on strong "Sheet22" at bounding box center [36, 415] width 51 height 13
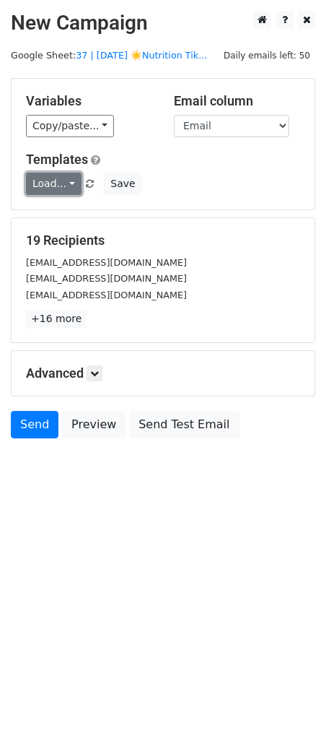
click at [57, 189] on link "Load..." at bounding box center [54, 184] width 56 height 22
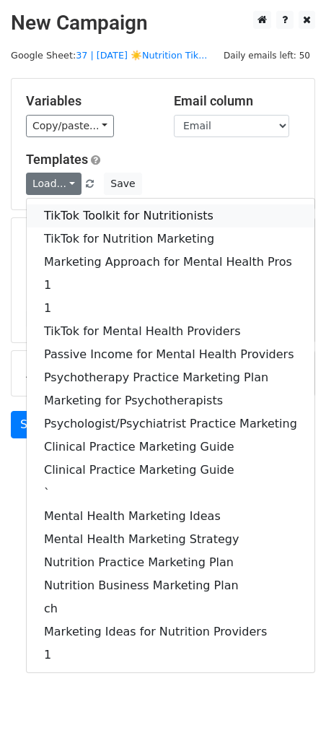
click at [55, 209] on link "TikTok Toolkit for Nutritionists" at bounding box center [171, 215] width 288 height 23
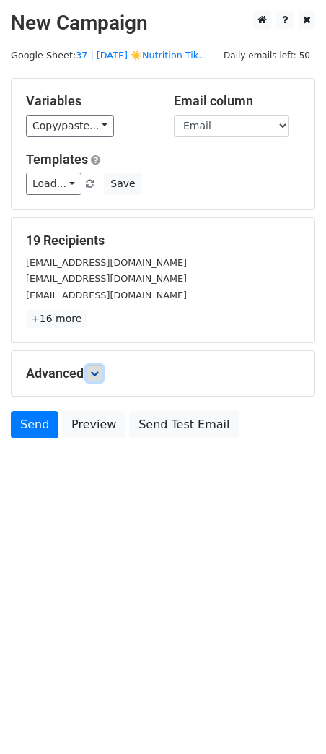
click at [96, 371] on icon at bounding box center [94, 373] width 9 height 9
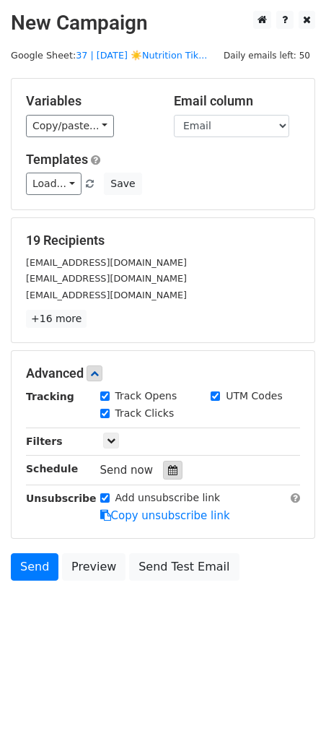
click at [163, 466] on div at bounding box center [172, 470] width 19 height 19
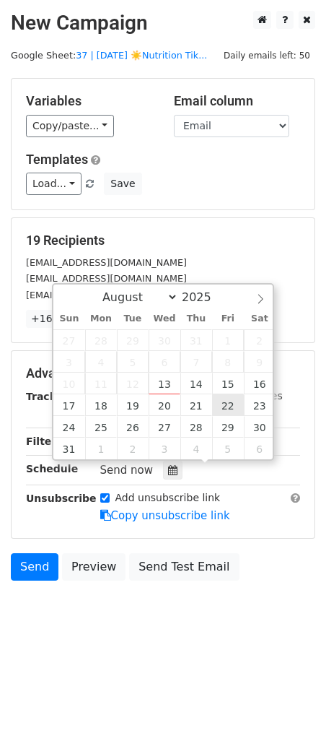
type input "[DATE] 12:00"
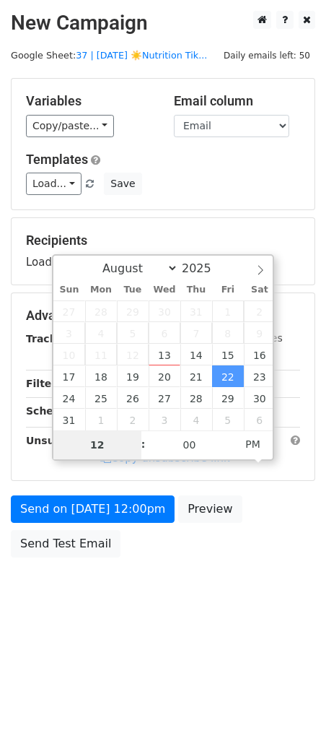
type input "8"
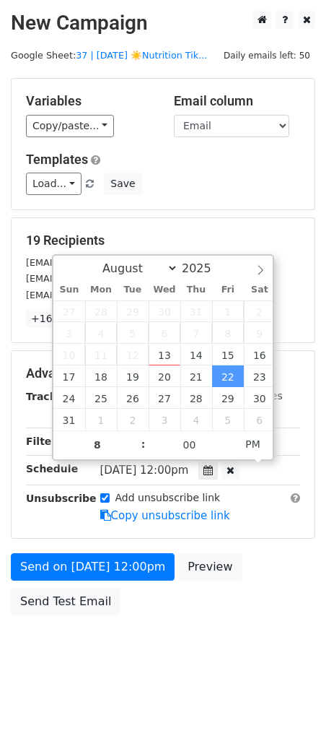
type input "[DATE] 20:00"
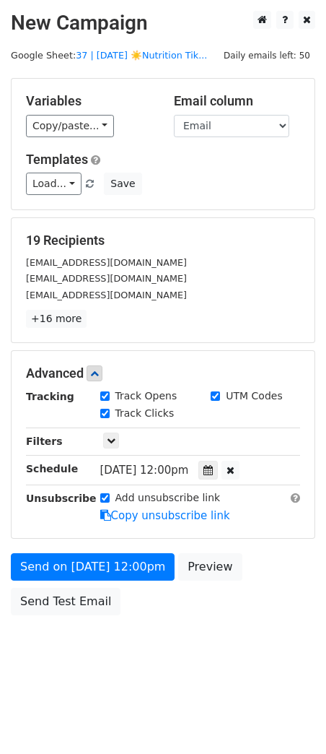
click at [95, 548] on form "Variables Copy/paste... {{Name}} {{Email}} Email column Name Email Templates Lo…" at bounding box center [163, 350] width 305 height 545
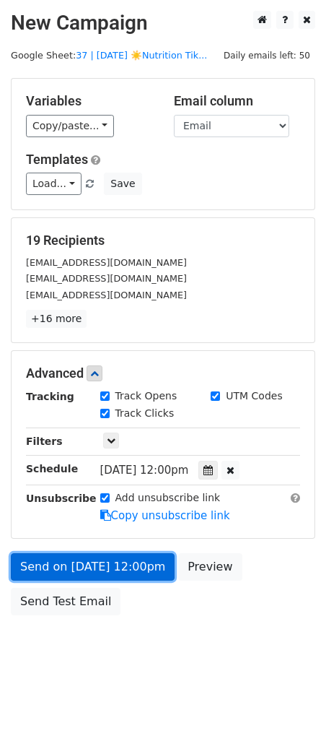
click at [74, 566] on body "New Campaign Daily emails left: 50 Google Sheet: 37 | AUG 13 ☀️Nutrition Tik...…" at bounding box center [163, 345] width 326 height 669
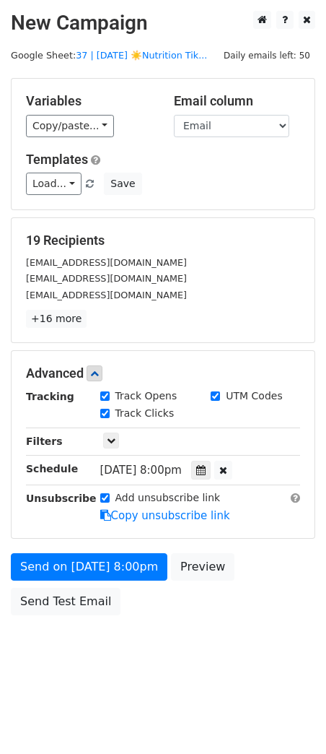
click at [49, 523] on form "Variables Copy/paste... {{Name}} {{Email}} Email column Name Email Templates Lo…" at bounding box center [163, 350] width 305 height 545
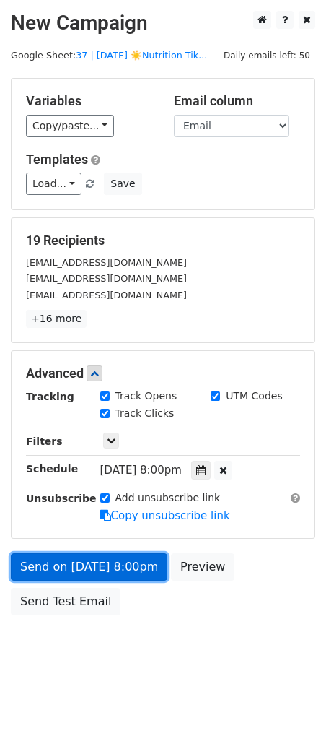
drag, startPoint x: 58, startPoint y: 556, endPoint x: 51, endPoint y: 556, distance: 7.9
click at [58, 556] on link "Send on Aug 22 at 8:00pm" at bounding box center [89, 566] width 157 height 27
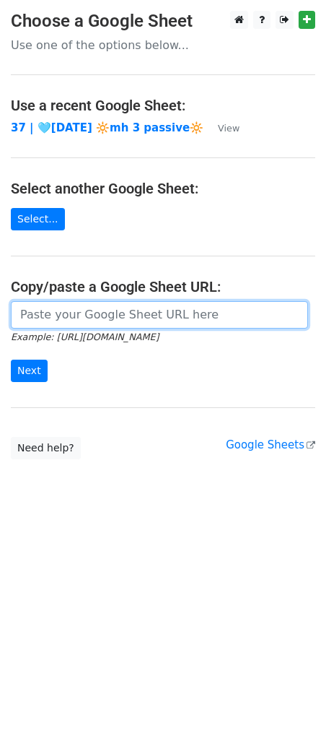
click at [98, 316] on input "url" at bounding box center [160, 314] width 298 height 27
paste input "[URL][DOMAIN_NAME]"
type input "[URL][DOMAIN_NAME]"
click at [11, 360] on input "Next" at bounding box center [29, 371] width 37 height 22
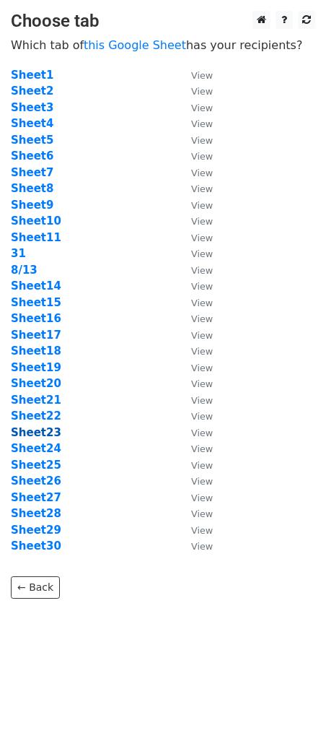
click at [45, 433] on strong "Sheet23" at bounding box center [36, 432] width 51 height 13
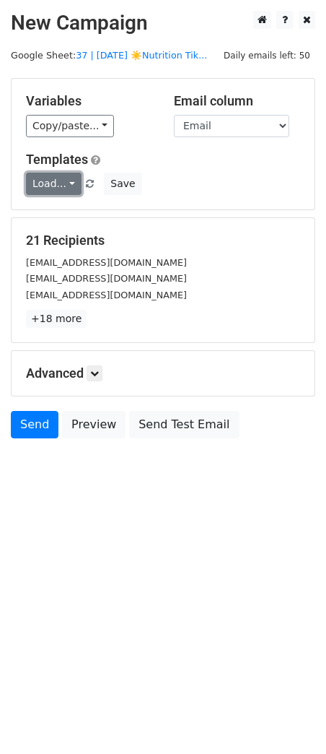
click at [56, 182] on link "Load..." at bounding box center [54, 184] width 56 height 22
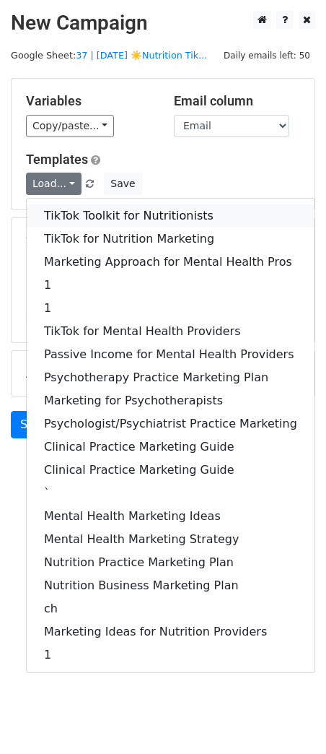
click at [57, 219] on link "TikTok Toolkit for Nutritionists" at bounding box center [171, 215] width 288 height 23
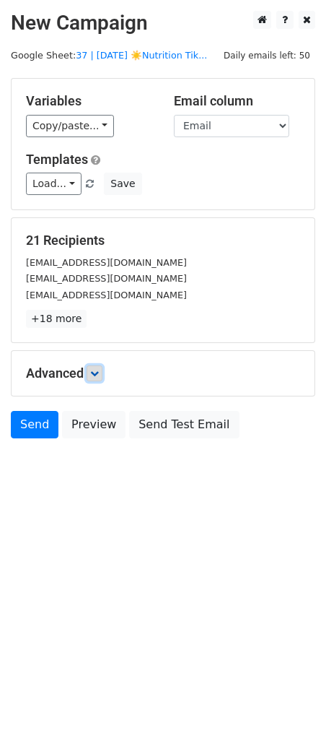
click at [99, 374] on icon at bounding box center [94, 373] width 9 height 9
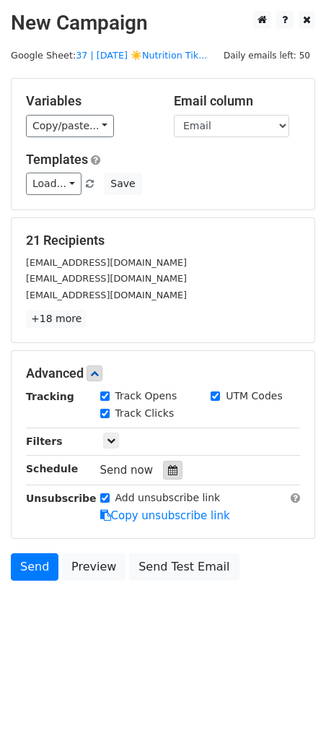
click at [170, 478] on div at bounding box center [172, 470] width 19 height 19
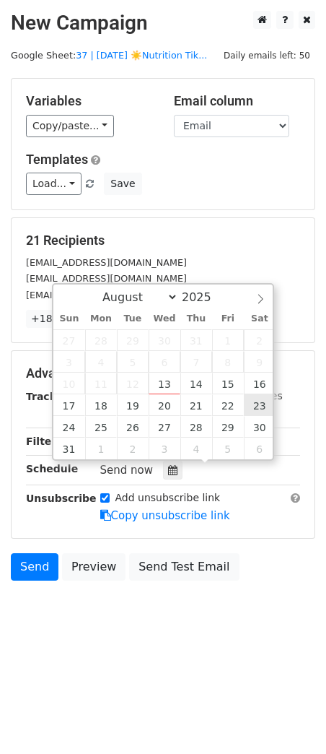
type input "[DATE] 12:00"
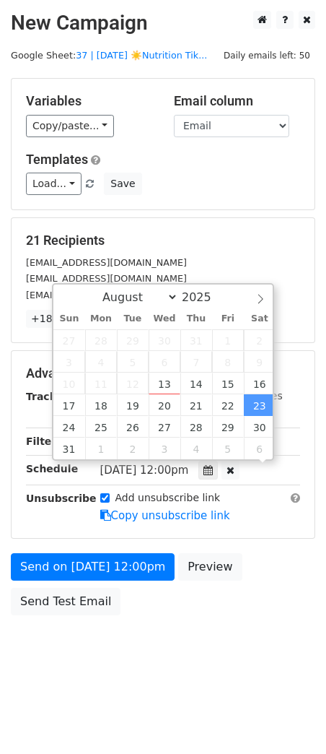
scroll to position [1, 0]
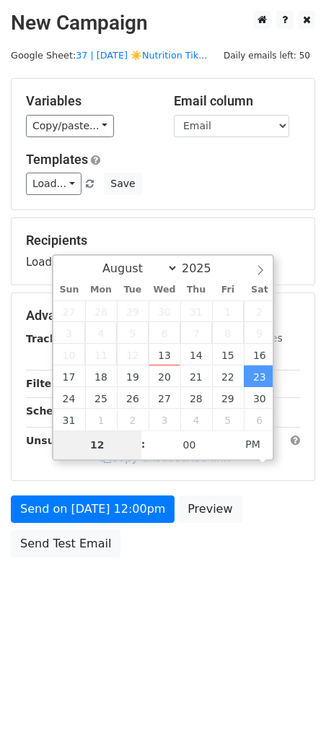
type input "8"
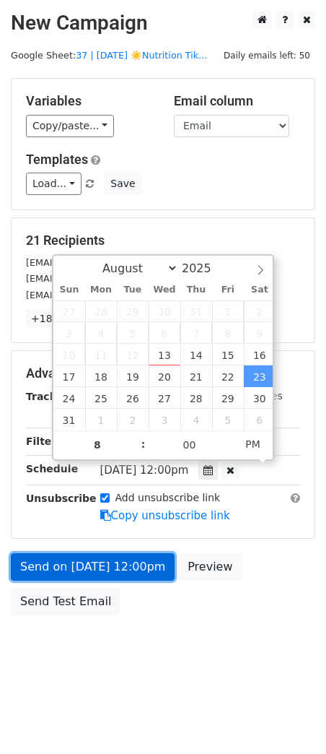
type input "[DATE] 20:00"
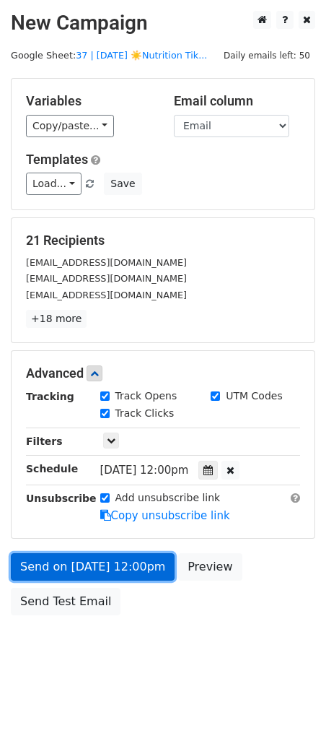
click at [84, 570] on link "Send on [DATE] 12:00pm" at bounding box center [93, 566] width 164 height 27
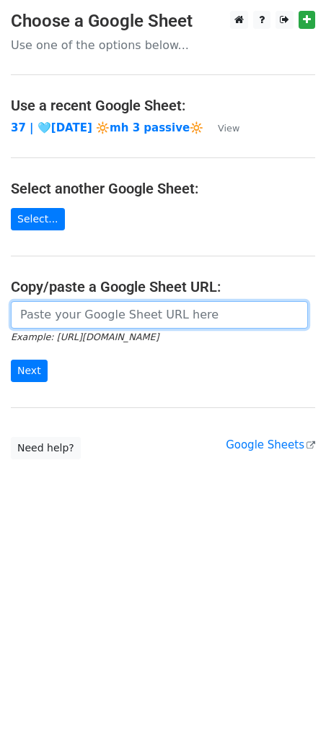
click at [107, 310] on input "url" at bounding box center [160, 314] width 298 height 27
paste input "[URL][DOMAIN_NAME]"
type input "[URL][DOMAIN_NAME]"
click at [11, 360] on input "Next" at bounding box center [29, 371] width 37 height 22
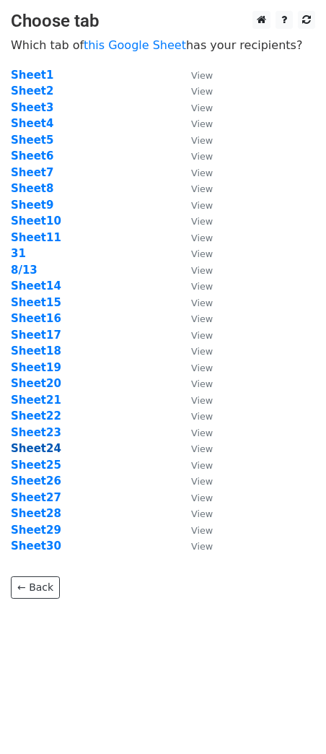
click at [47, 451] on strong "Sheet24" at bounding box center [36, 448] width 51 height 13
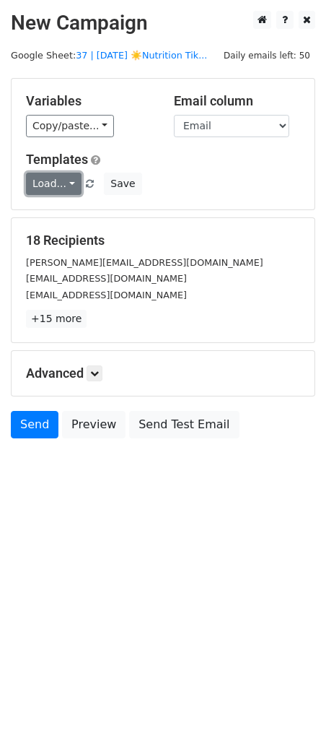
click at [64, 188] on link "Load..." at bounding box center [54, 184] width 56 height 22
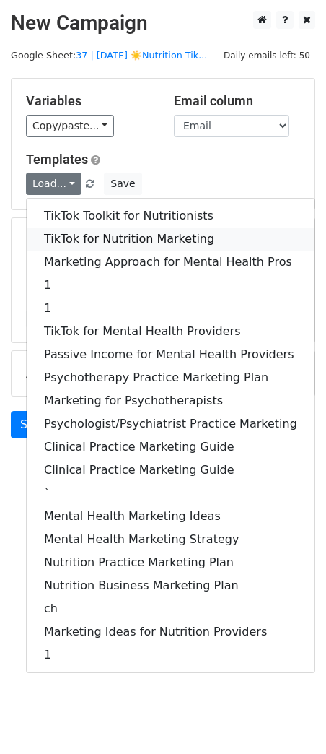
click at [64, 242] on link "TikTok for Nutrition Marketing" at bounding box center [171, 238] width 288 height 23
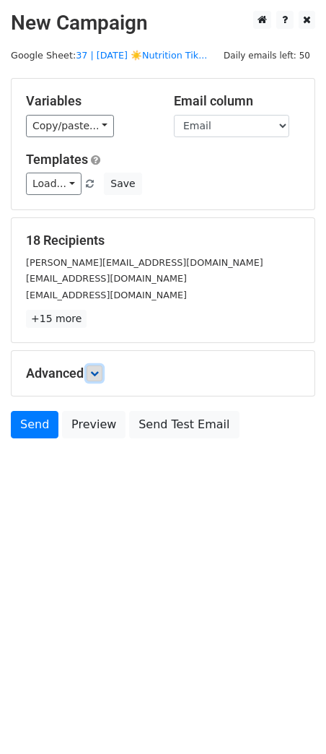
click at [95, 372] on icon at bounding box center [94, 373] width 9 height 9
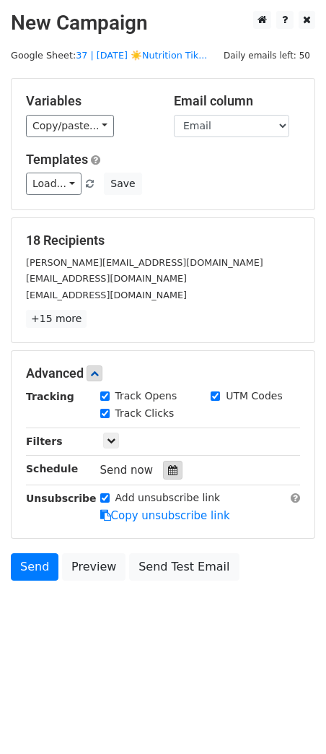
click at [165, 479] on div at bounding box center [172, 470] width 19 height 19
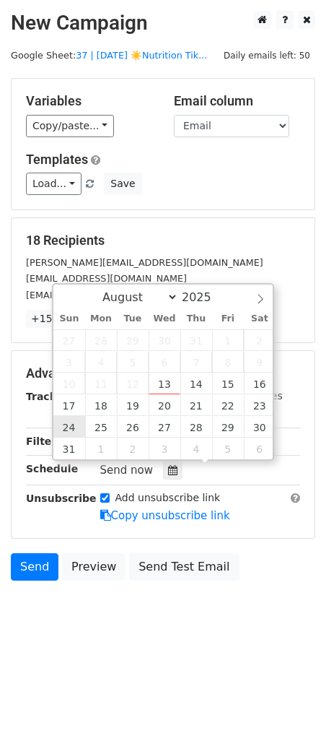
type input "[DATE] 12:00"
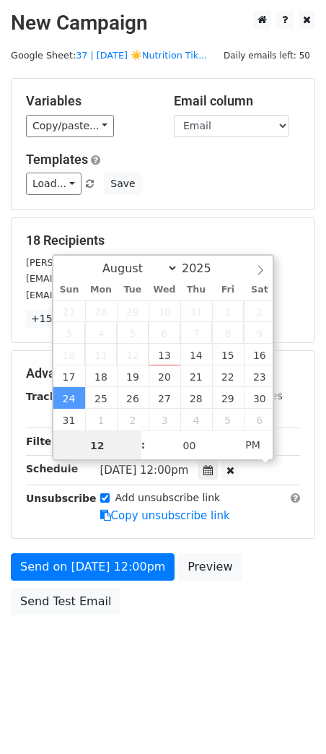
scroll to position [1, 0]
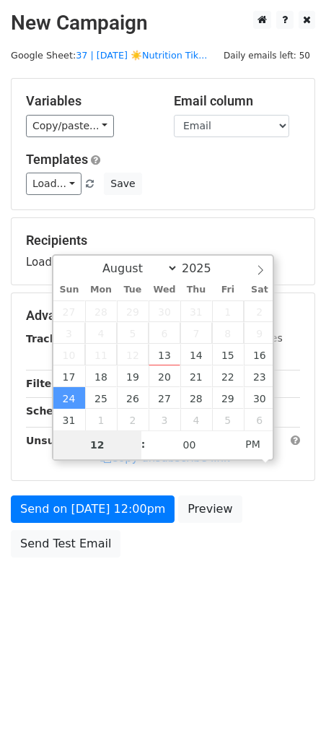
type input "9"
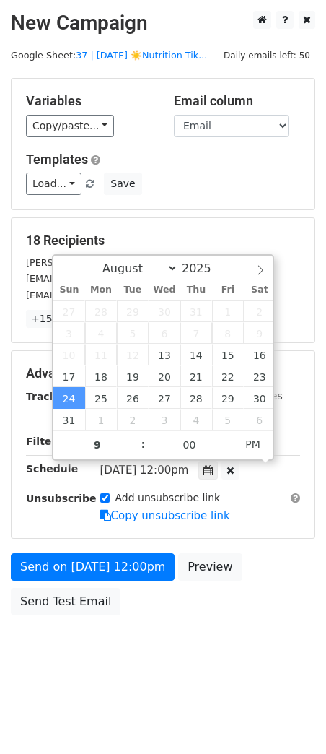
type input "[DATE] 21:00"
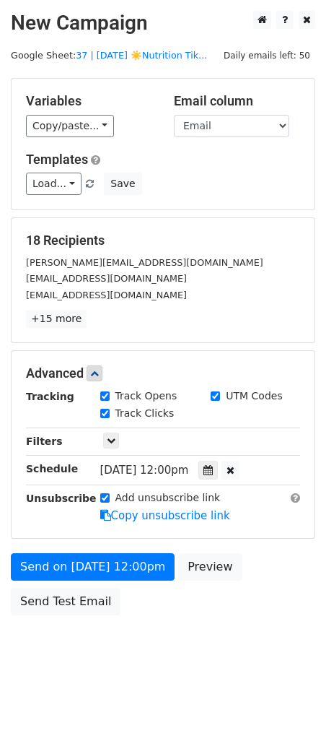
click at [55, 553] on div "Send on [DATE] 12:00pm Preview Send Test Email" at bounding box center [163, 587] width 326 height 69
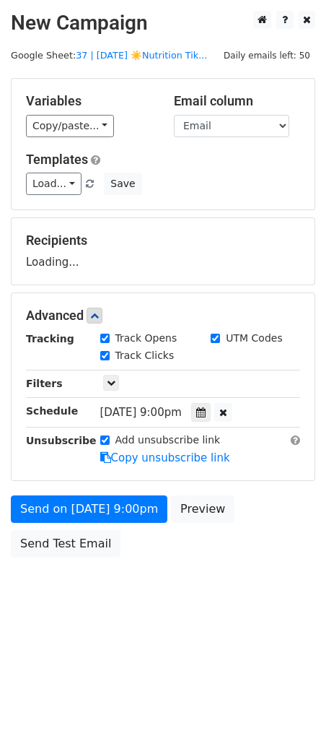
click at [57, 523] on div "Send on [DATE] 9:00pm Preview Send Test Email" at bounding box center [163, 529] width 326 height 69
click at [60, 466] on div "Unsubscribe" at bounding box center [52, 449] width 74 height 33
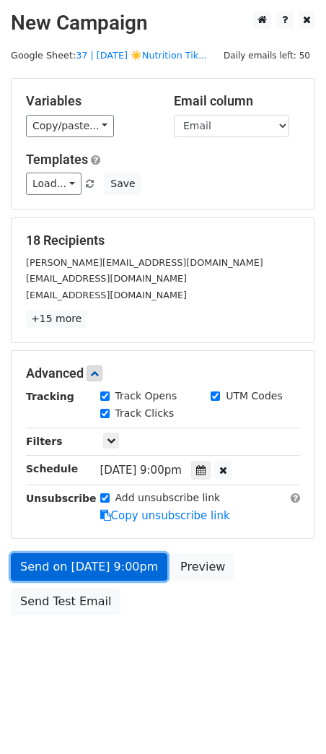
click at [49, 565] on link "Send on [DATE] 9:00pm" at bounding box center [89, 566] width 157 height 27
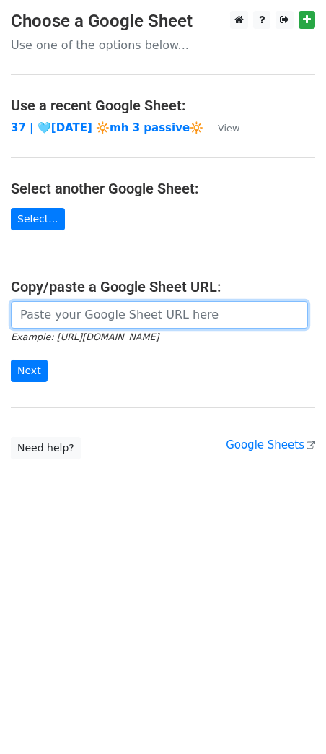
click at [133, 305] on input "url" at bounding box center [160, 314] width 298 height 27
paste input "https://docs.google.com/spreadsheets/d/1-mfmc2Kx6zPOEWMEguL4uJN34CMaZ6CdInV4Bi2…"
type input "[URL][DOMAIN_NAME]"
click at [11, 360] on input "Next" at bounding box center [29, 371] width 37 height 22
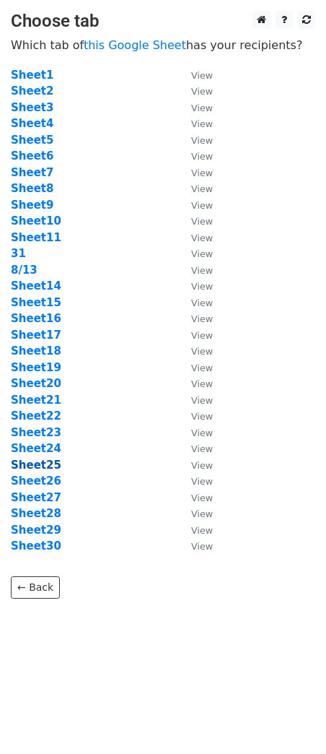
click at [45, 462] on strong "Sheet25" at bounding box center [36, 465] width 51 height 13
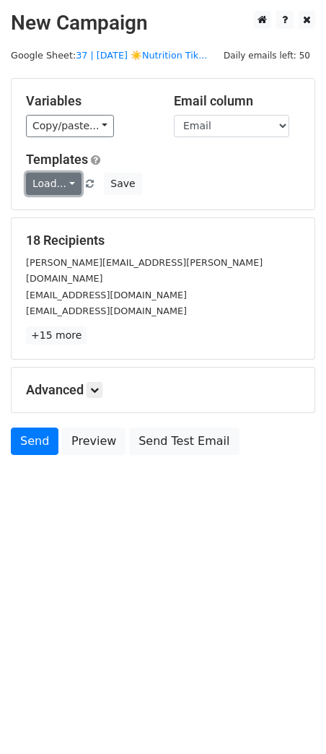
click at [53, 193] on link "Load..." at bounding box center [54, 184] width 56 height 22
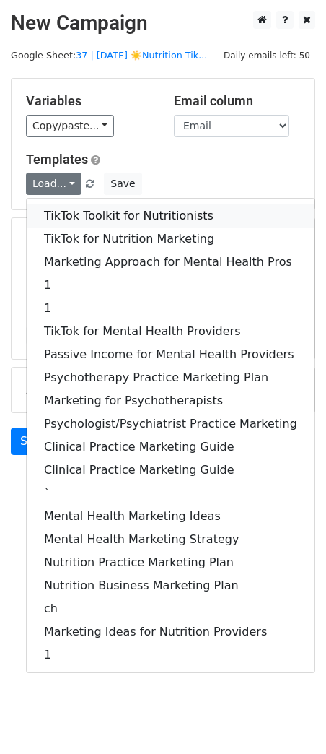
click at [56, 215] on link "TikTok Toolkit for Nutritionists" at bounding box center [171, 215] width 288 height 23
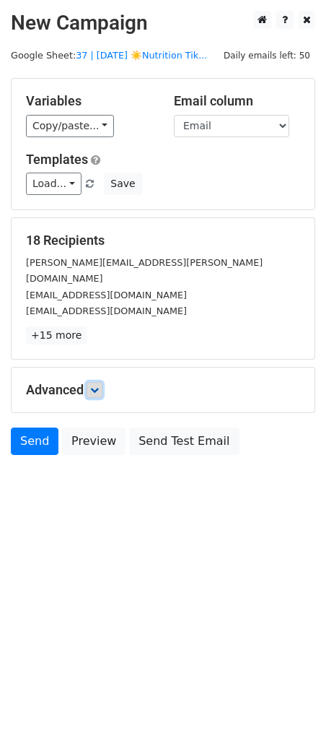
click at [96, 386] on icon at bounding box center [94, 390] width 9 height 9
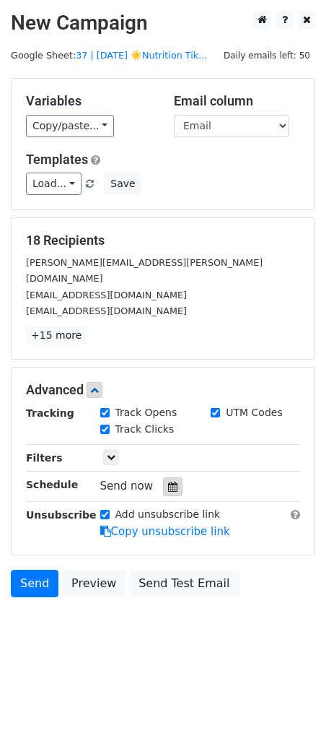
click at [168, 482] on icon at bounding box center [172, 487] width 9 height 10
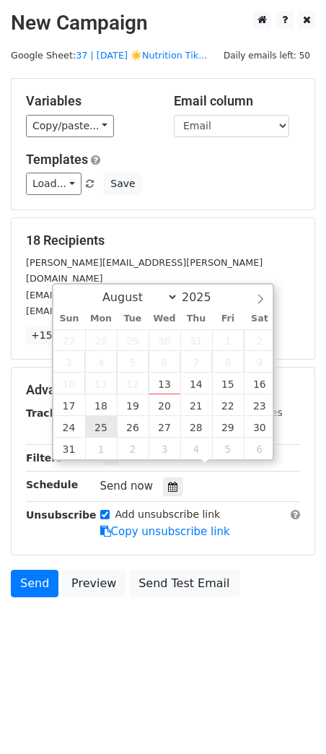
type input "2025-08-25 12:00"
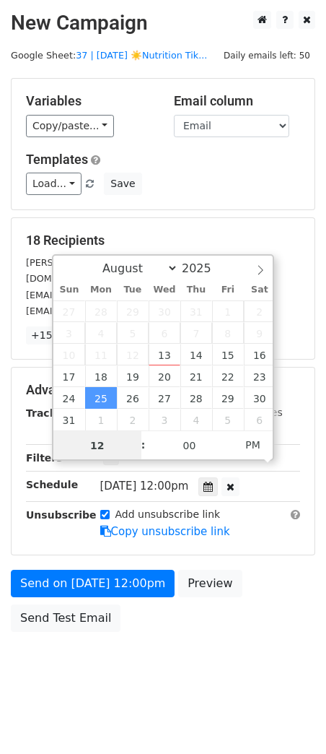
scroll to position [1, 0]
type input "9"
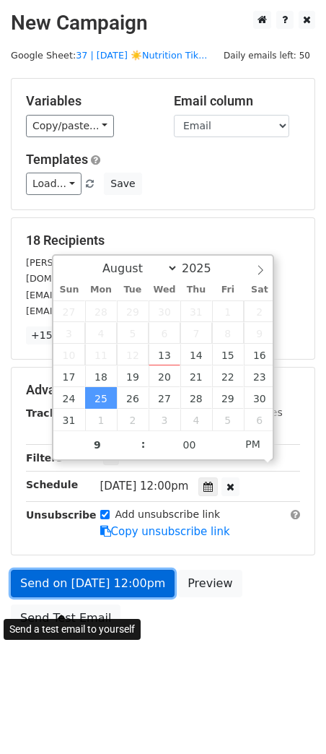
type input "2025-08-25 21:00"
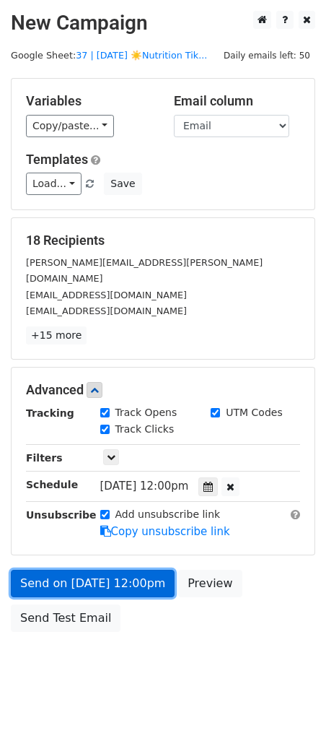
click at [79, 578] on link "Send on Aug 25 at 12:00pm" at bounding box center [93, 583] width 164 height 27
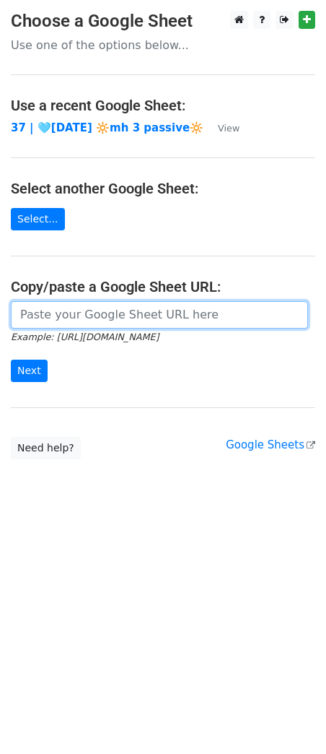
click at [96, 316] on input "url" at bounding box center [160, 314] width 298 height 27
paste input "[URL][DOMAIN_NAME]"
type input "[URL][DOMAIN_NAME]"
click at [11, 360] on input "Next" at bounding box center [29, 371] width 37 height 22
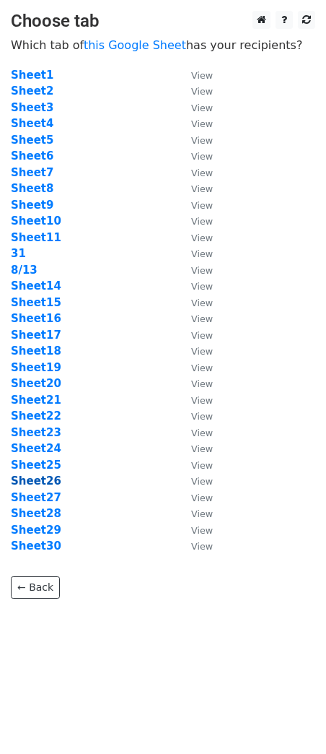
click at [45, 485] on strong "Sheet26" at bounding box center [36, 480] width 51 height 13
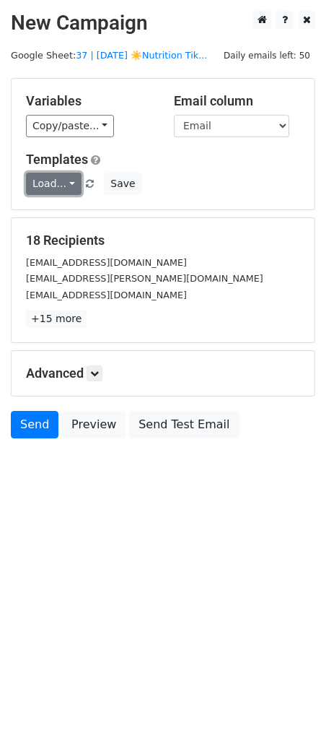
click at [64, 181] on link "Load..." at bounding box center [54, 184] width 56 height 22
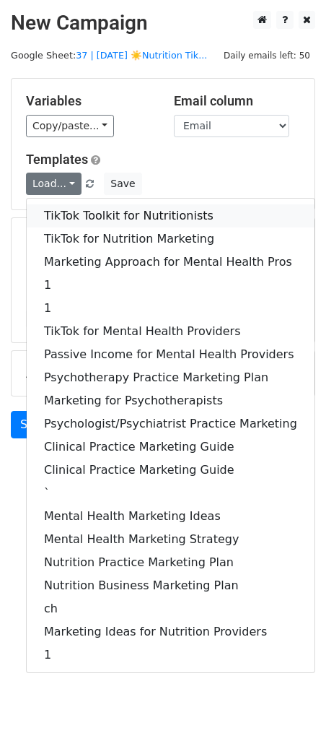
click at [66, 212] on link "TikTok Toolkit for Nutritionists" at bounding box center [171, 215] width 288 height 23
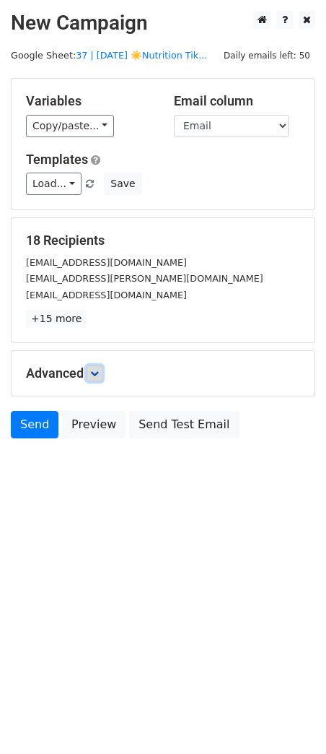
click at [95, 369] on icon at bounding box center [94, 373] width 9 height 9
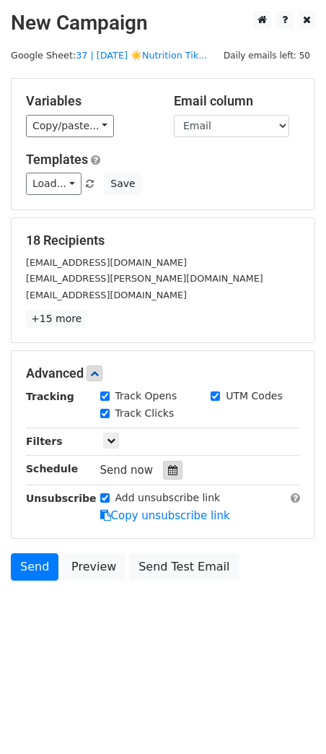
click at [168, 469] on icon at bounding box center [172, 470] width 9 height 10
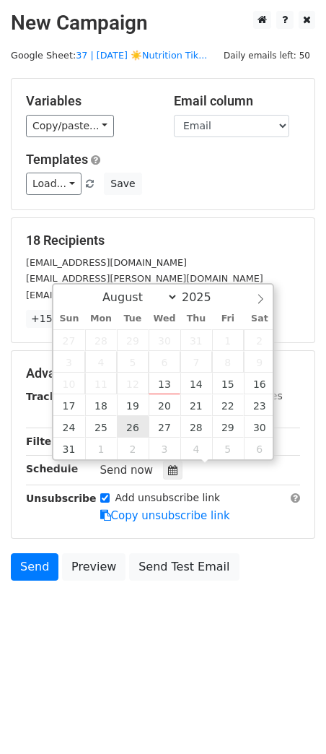
type input "2025-08-26 12:00"
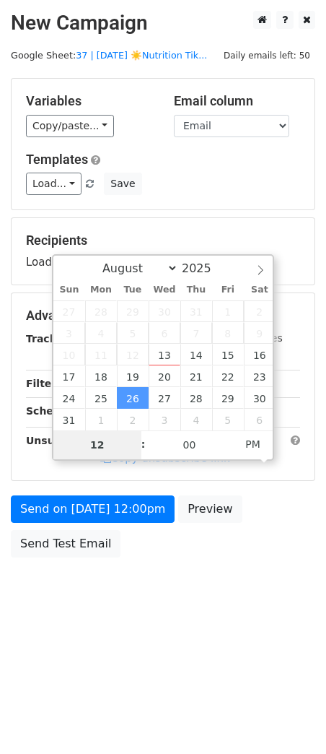
type input "8"
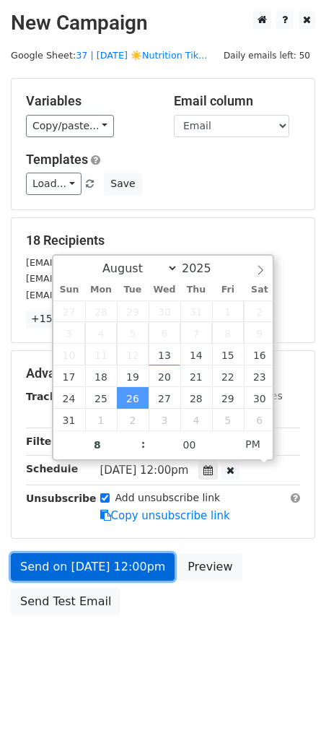
type input "2025-08-26 20:00"
click at [66, 568] on link "Send on Aug 26 at 12:00pm" at bounding box center [93, 566] width 164 height 27
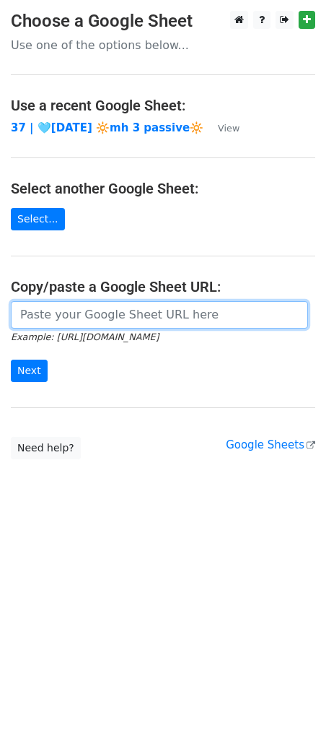
click at [90, 314] on input "url" at bounding box center [160, 314] width 298 height 27
paste input "[URL][DOMAIN_NAME]"
type input "[URL][DOMAIN_NAME]"
click at [11, 360] on input "Next" at bounding box center [29, 371] width 37 height 22
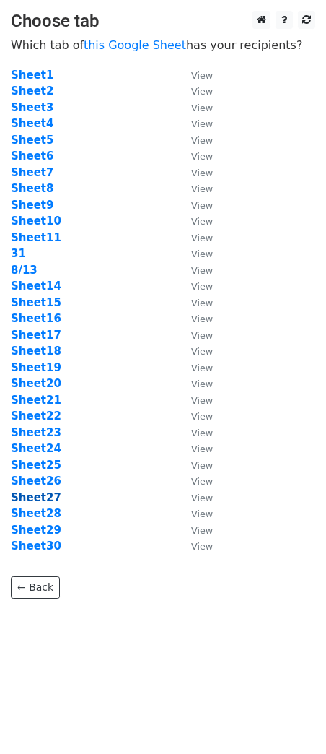
click at [44, 498] on strong "Sheet27" at bounding box center [36, 497] width 51 height 13
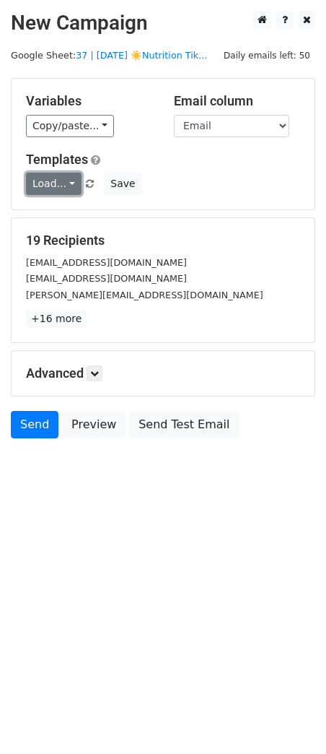
click at [53, 188] on link "Load..." at bounding box center [54, 184] width 56 height 22
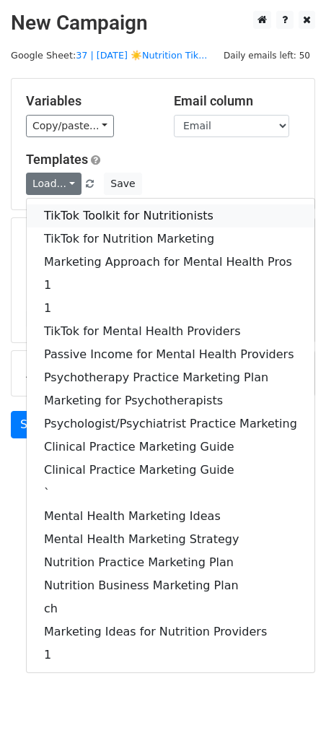
click at [72, 212] on link "TikTok Toolkit for Nutritionists" at bounding box center [171, 215] width 288 height 23
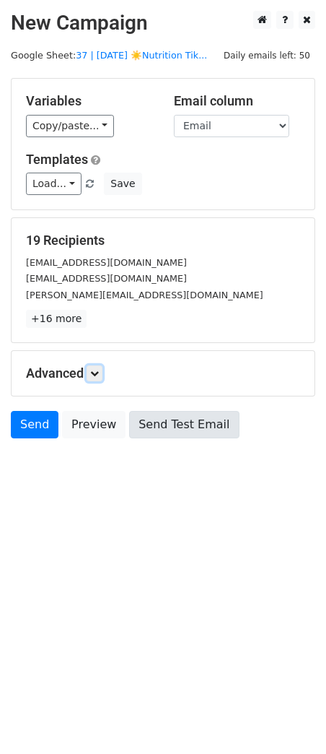
drag, startPoint x: 100, startPoint y: 378, endPoint x: 134, endPoint y: 438, distance: 68.5
click at [100, 378] on link at bounding box center [95, 373] width 16 height 16
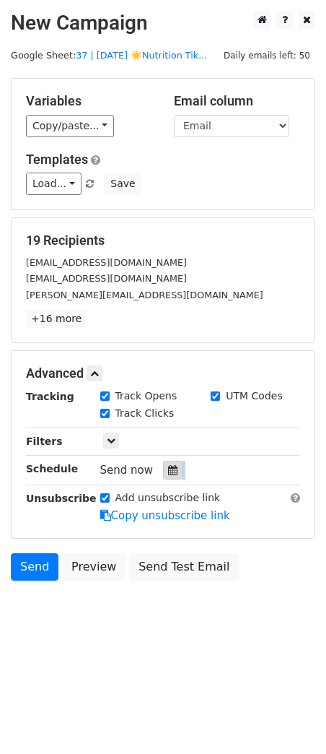
click at [171, 479] on div "Tracking Track Opens UTM Codes Track Clicks Filters Only include spreadsheet ro…" at bounding box center [163, 456] width 274 height 135
click at [168, 467] on icon at bounding box center [172, 470] width 9 height 10
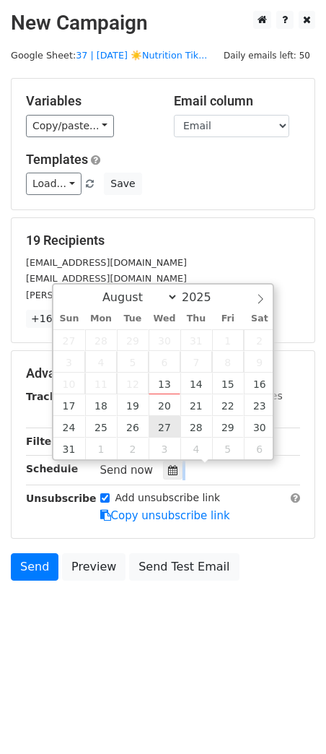
type input "2025-08-27 12:00"
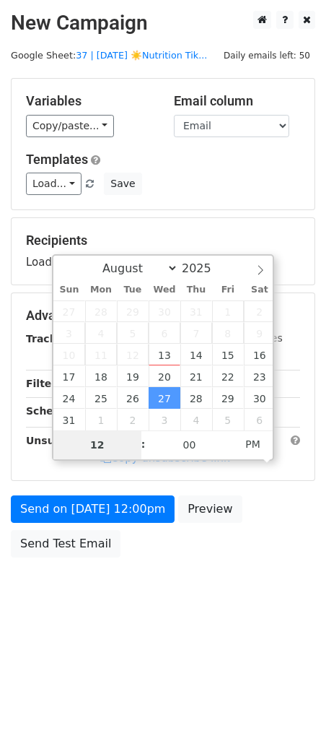
type input "7"
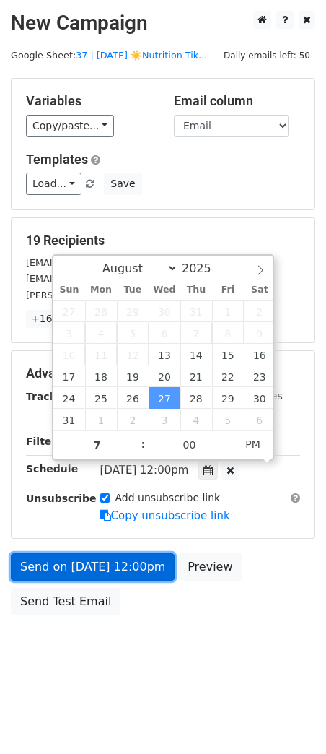
type input "2025-08-27 19:00"
click at [95, 558] on link "Send on Aug 27 at 12:00pm" at bounding box center [93, 566] width 164 height 27
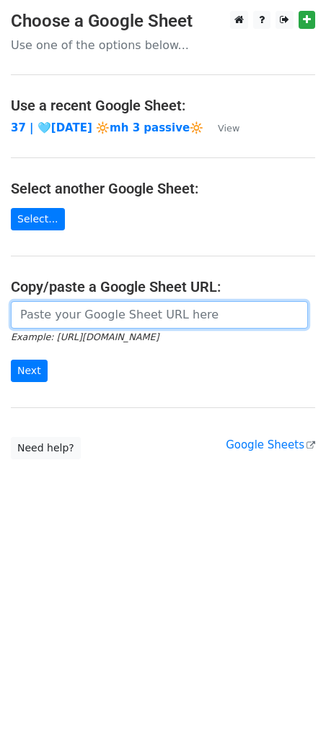
click at [139, 303] on input "url" at bounding box center [160, 314] width 298 height 27
paste input "[URL][DOMAIN_NAME]"
type input "[URL][DOMAIN_NAME]"
click at [11, 360] on input "Next" at bounding box center [29, 371] width 37 height 22
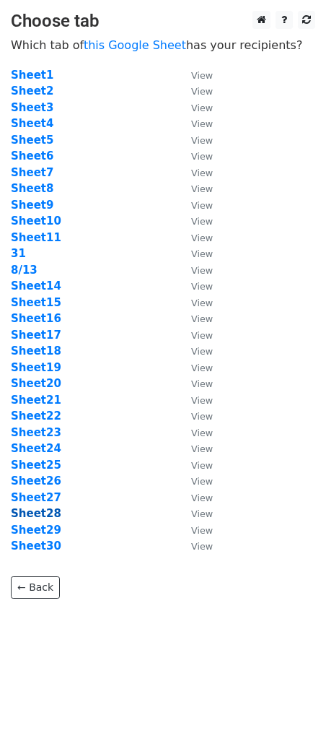
click at [43, 515] on strong "Sheet28" at bounding box center [36, 513] width 51 height 13
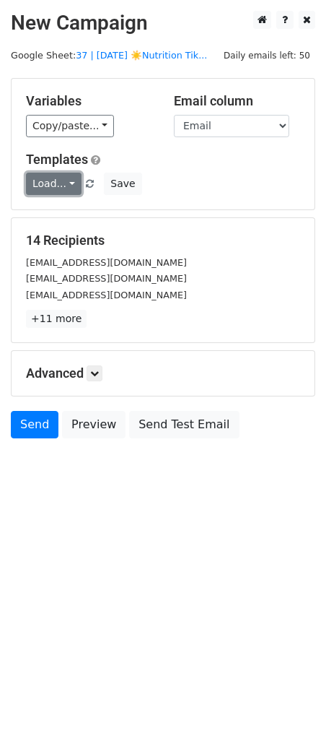
click at [61, 184] on link "Load..." at bounding box center [54, 184] width 56 height 22
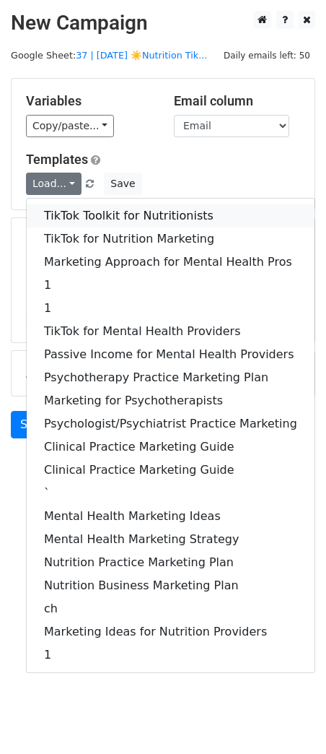
click at [60, 211] on link "TikTok Toolkit for Nutritionists" at bounding box center [171, 215] width 288 height 23
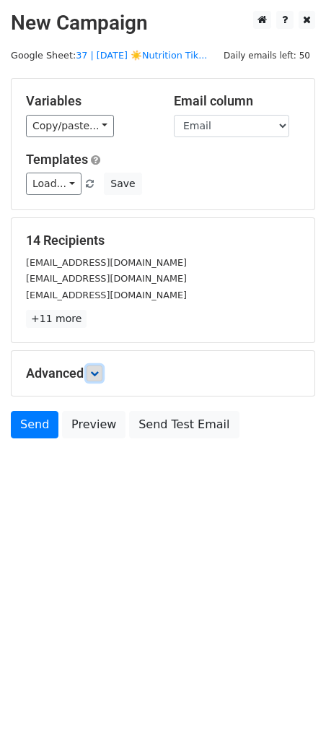
click at [99, 377] on icon at bounding box center [94, 373] width 9 height 9
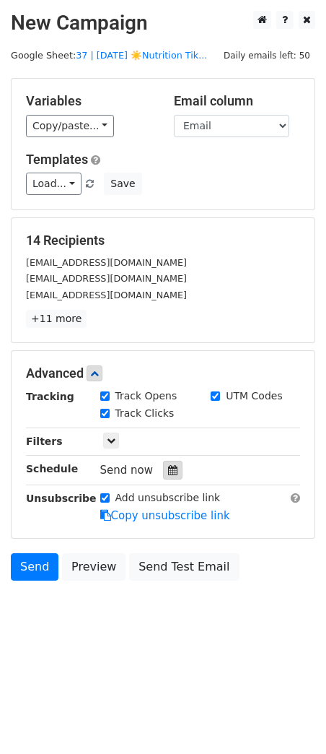
click at [168, 465] on icon at bounding box center [172, 470] width 9 height 10
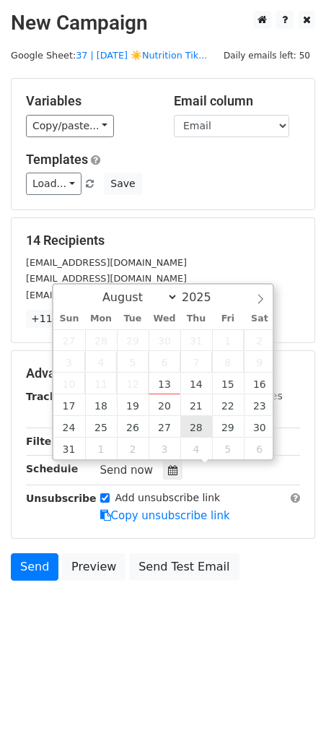
type input "2025-08-28 12:00"
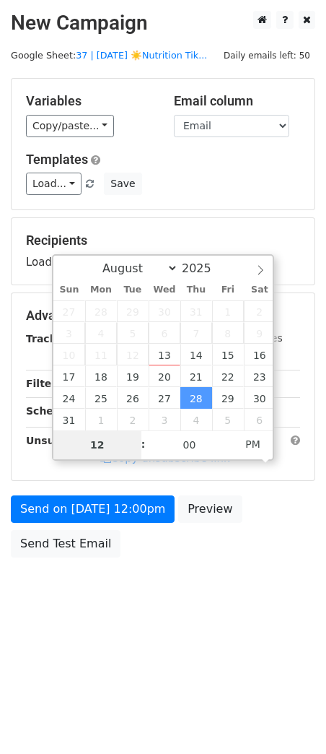
type input "8"
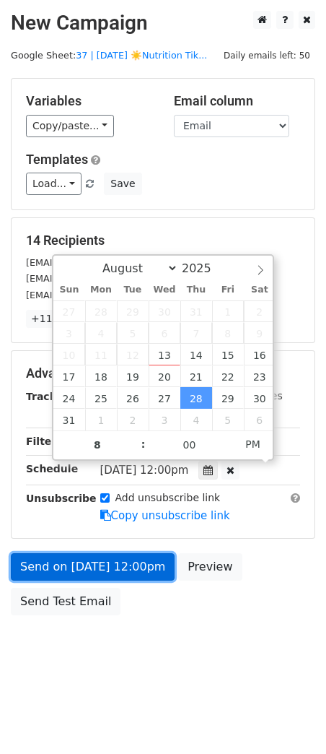
type input "2025-08-28 20:00"
click at [102, 560] on link "Send on Aug 28 at 12:00pm" at bounding box center [93, 566] width 164 height 27
